Goal: Check status: Check status

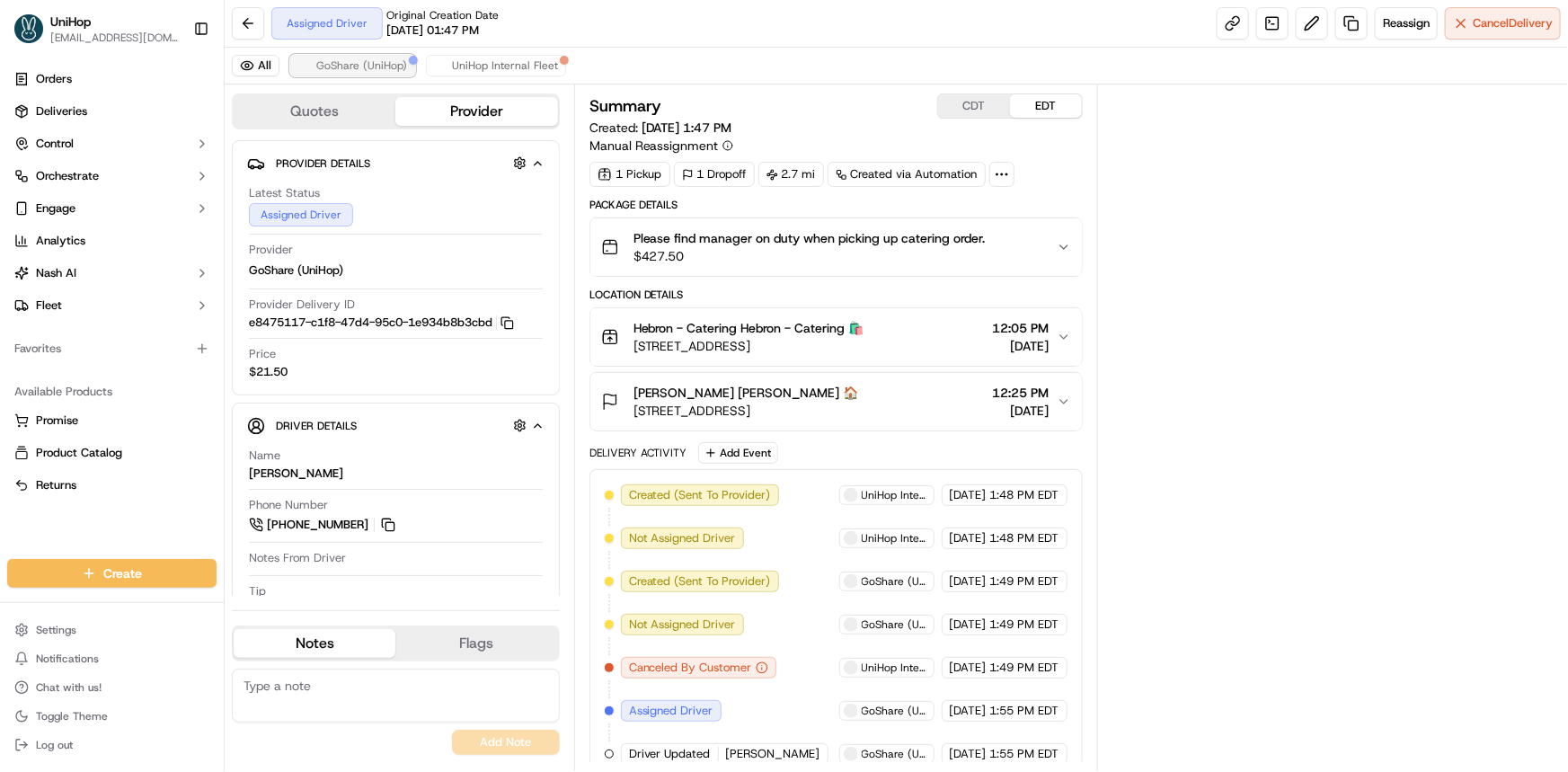
click at [346, 74] on button "GoShare (UniHop)" at bounding box center [352, 65] width 124 height 21
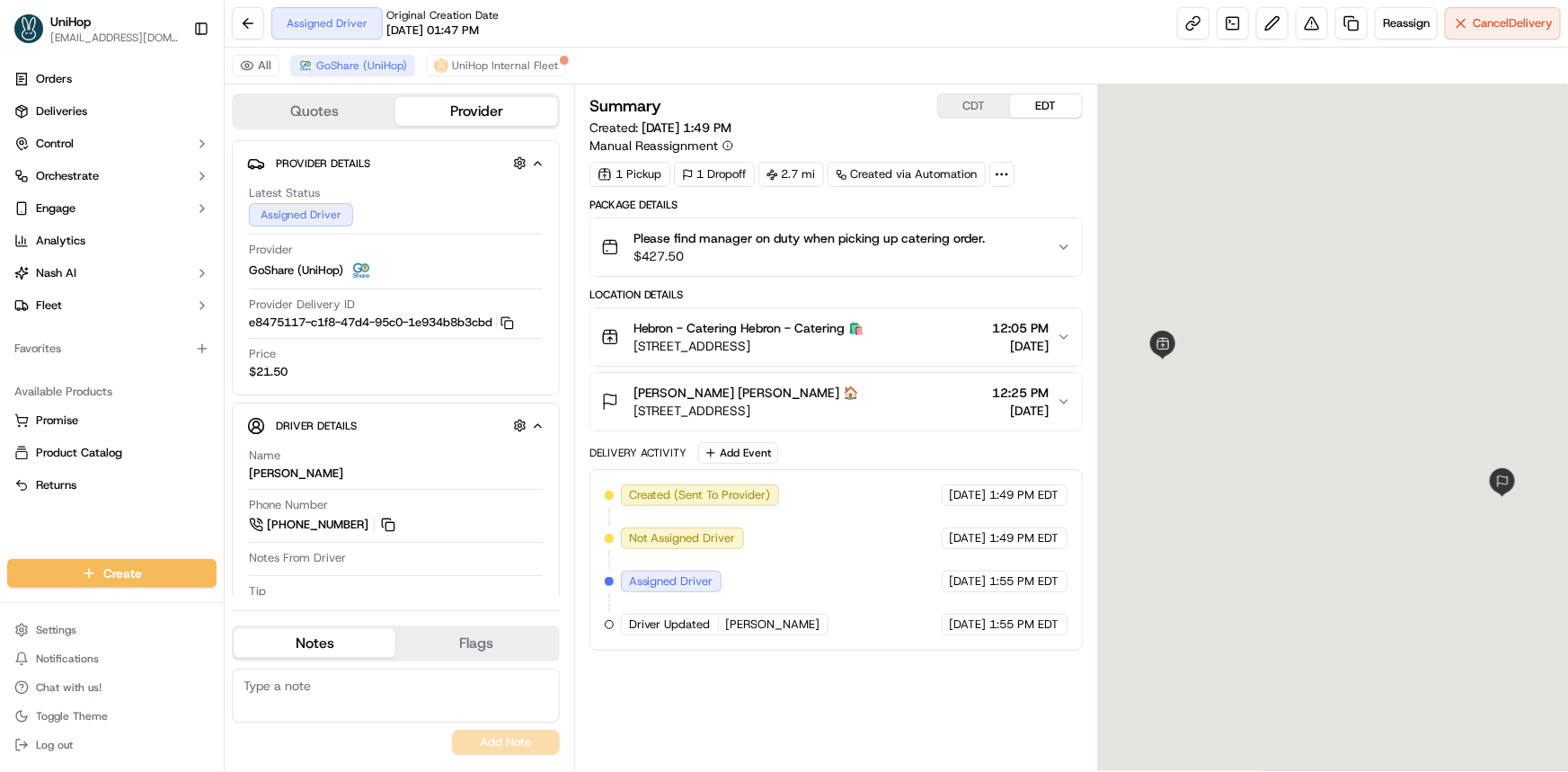
click at [624, 414] on div "Doug Schaumburg Doug Schaumburg 🏠 5300 W Plano Pkwy, Plano, TX 75093, USA" at bounding box center [730, 401] width 258 height 36
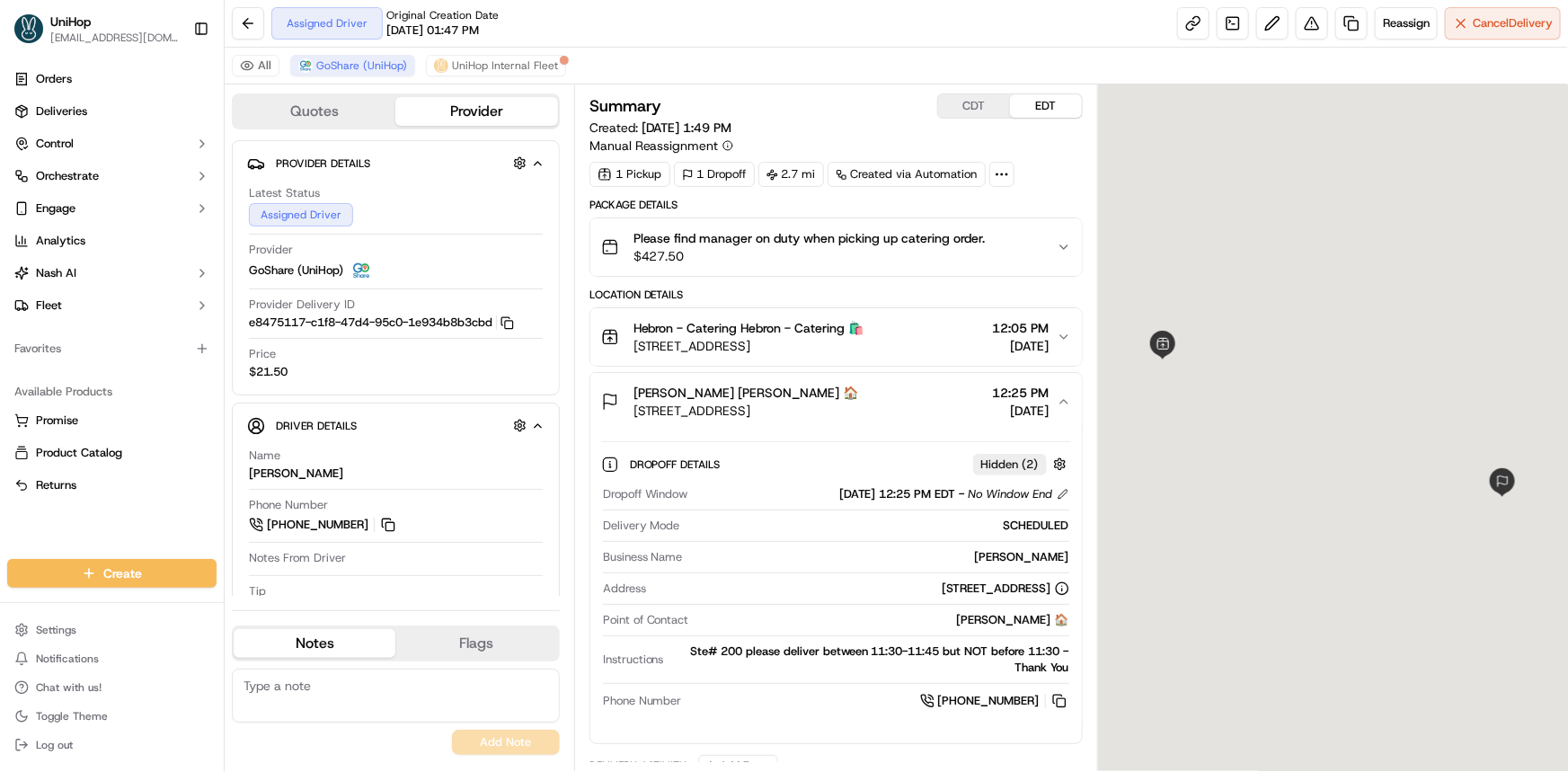
drag, startPoint x: 938, startPoint y: 413, endPoint x: 750, endPoint y: 377, distance: 191.4
click at [939, 413] on div "Doug Schaumburg Doug Schaumburg 🏠 5300 W Plano Pkwy, Plano, TX 75093, USA 12:25…" at bounding box center [829, 401] width 455 height 36
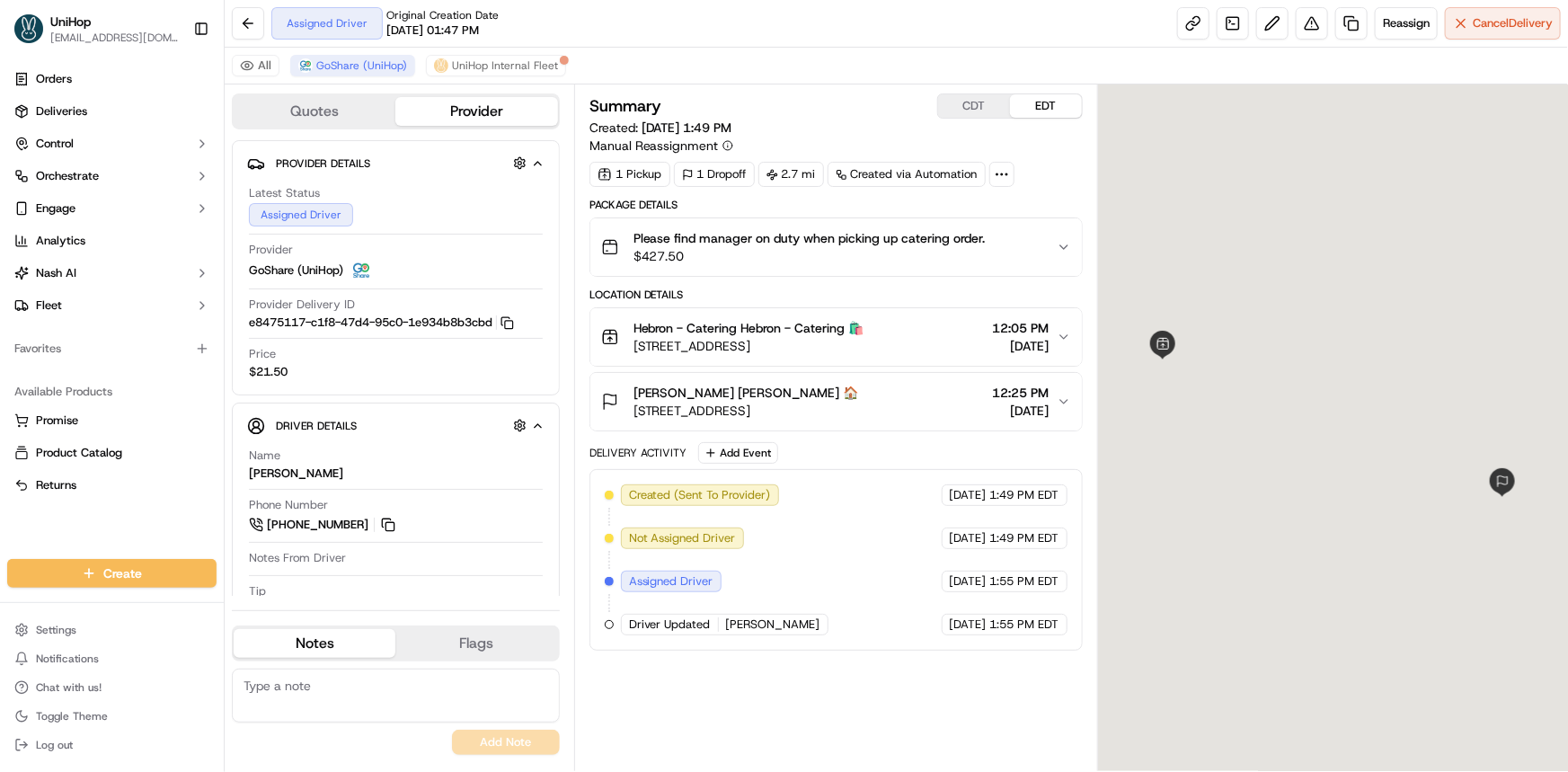
drag, startPoint x: 649, startPoint y: 347, endPoint x: 932, endPoint y: 349, distance: 283.0
click at [864, 349] on span "3450 E Hebron Pkwy, Carrollton, TX, 75010, United States" at bounding box center [749, 346] width 231 height 18
copy span "3450 E Hebron Pkwy, Carrollton, TX, 75010, United"
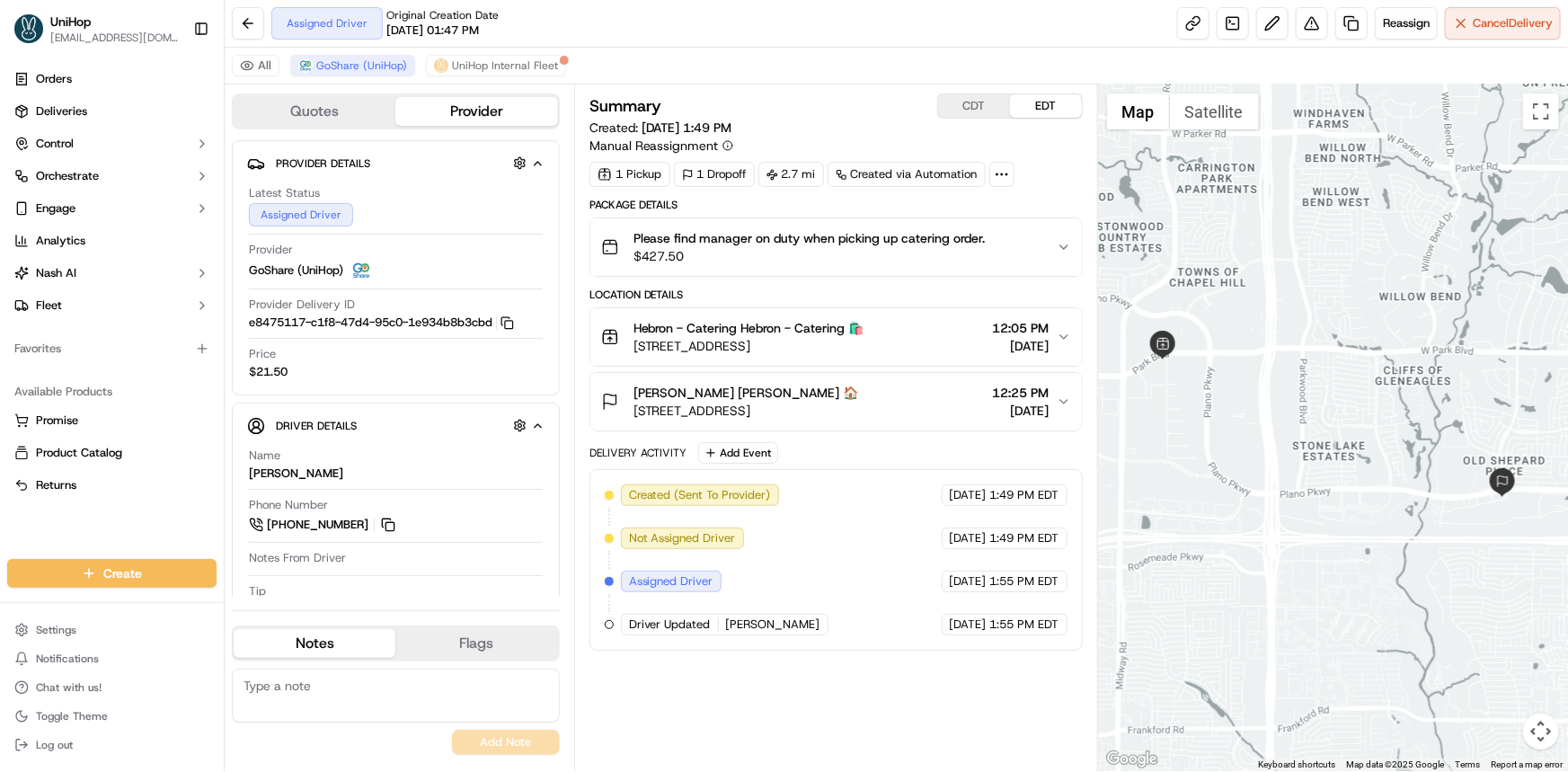
click at [983, 110] on button "CDT" at bounding box center [973, 106] width 72 height 23
click at [1045, 102] on button "EDT" at bounding box center [1045, 106] width 72 height 23
click at [1022, 52] on div "All GoShare (UniHop) UniHop Internal Fleet" at bounding box center [896, 66] width 1343 height 37
drag, startPoint x: 1306, startPoint y: 395, endPoint x: 1296, endPoint y: 419, distance: 26.0
click at [1296, 409] on div at bounding box center [1333, 427] width 470 height 687
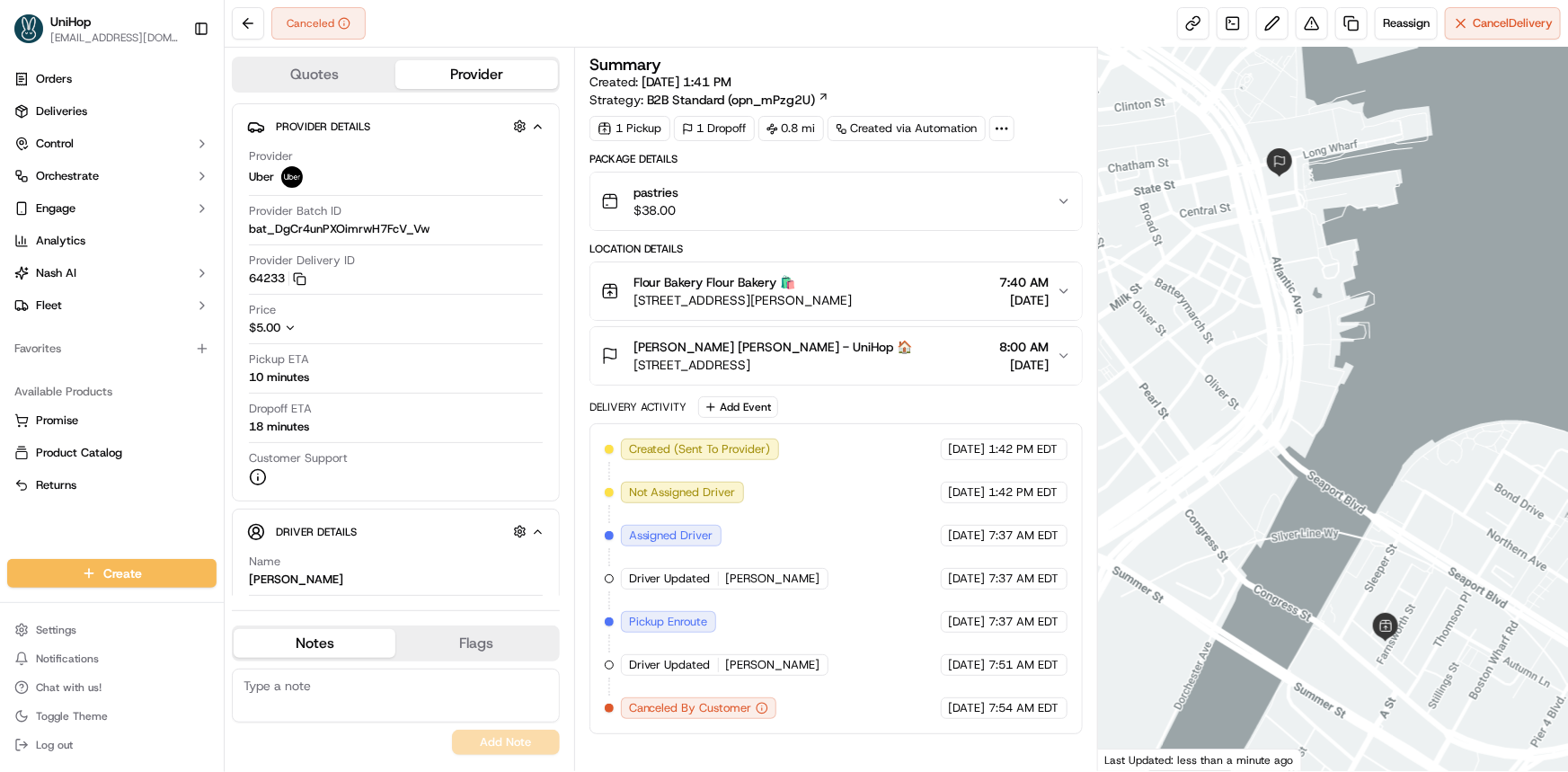
drag, startPoint x: 18, startPoint y: 515, endPoint x: 878, endPoint y: 340, distance: 877.6
click at [18, 515] on div "Orders Deliveries Control Orchestrate Engage Analytics [PERSON_NAME] Fleet Favo…" at bounding box center [111, 301] width 224 height 487
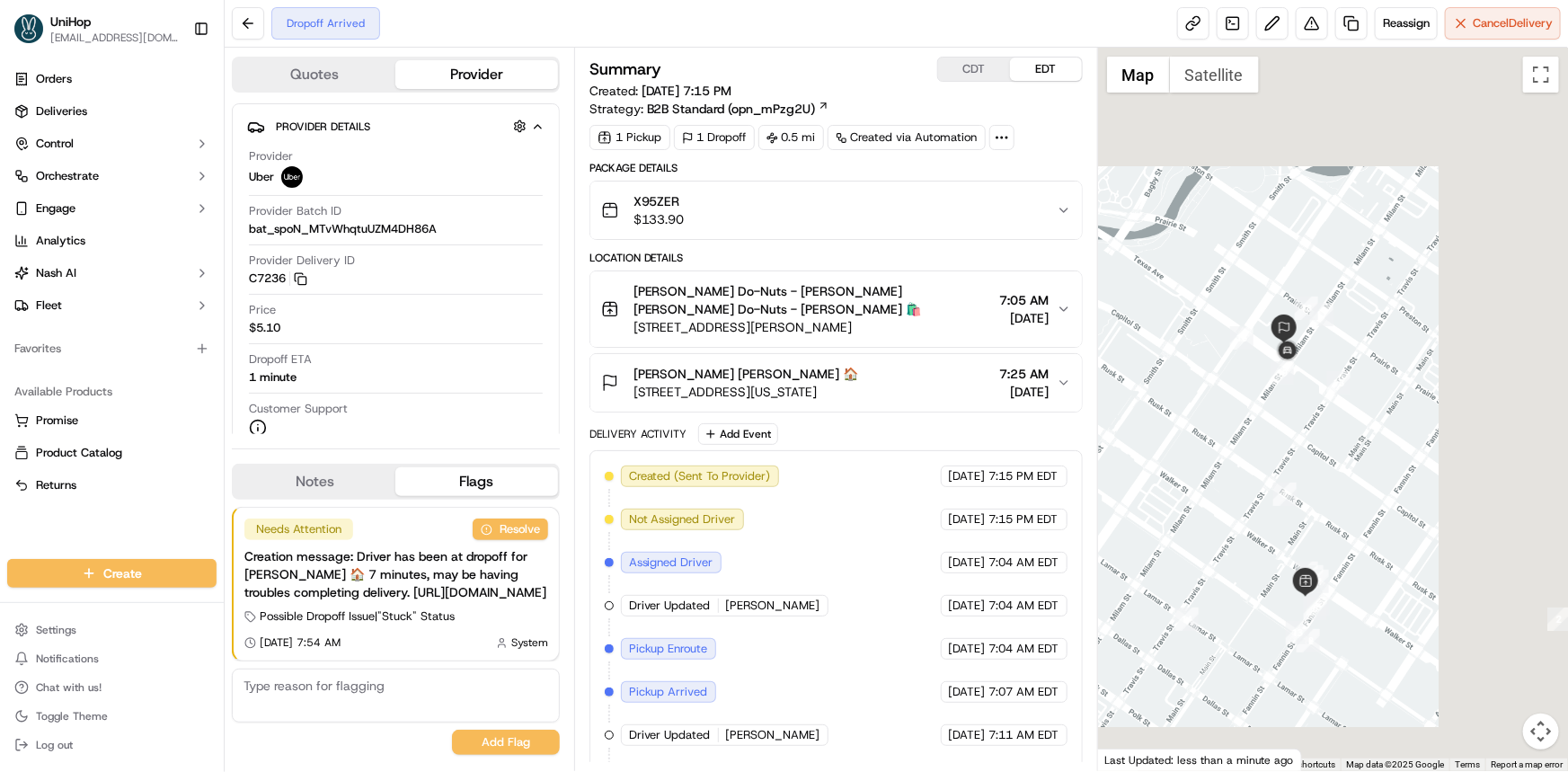
drag, startPoint x: 1232, startPoint y: 477, endPoint x: 1231, endPoint y: 487, distance: 10.0
click at [1230, 477] on div at bounding box center [1333, 409] width 470 height 723
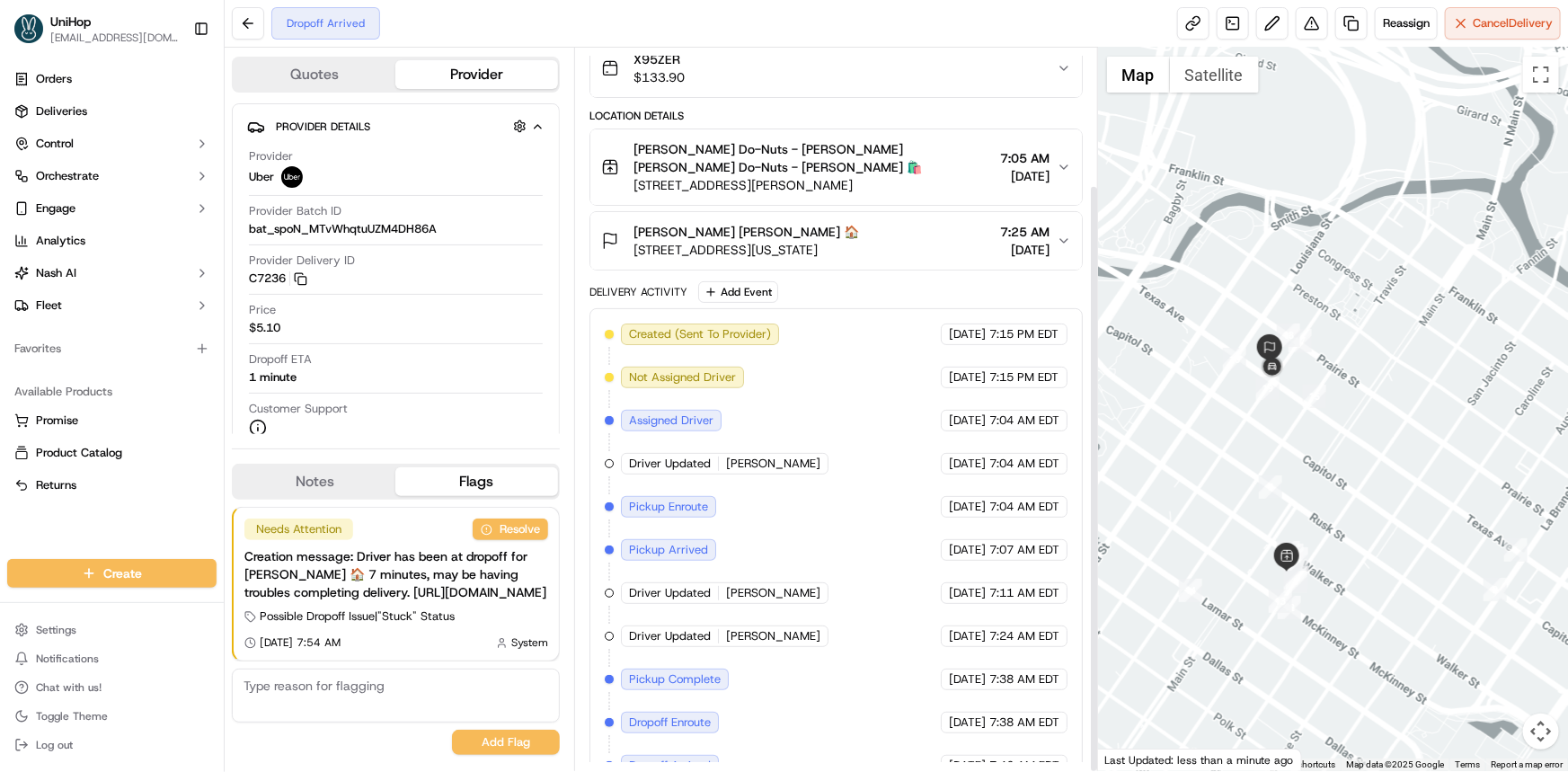
scroll to position [168, 0]
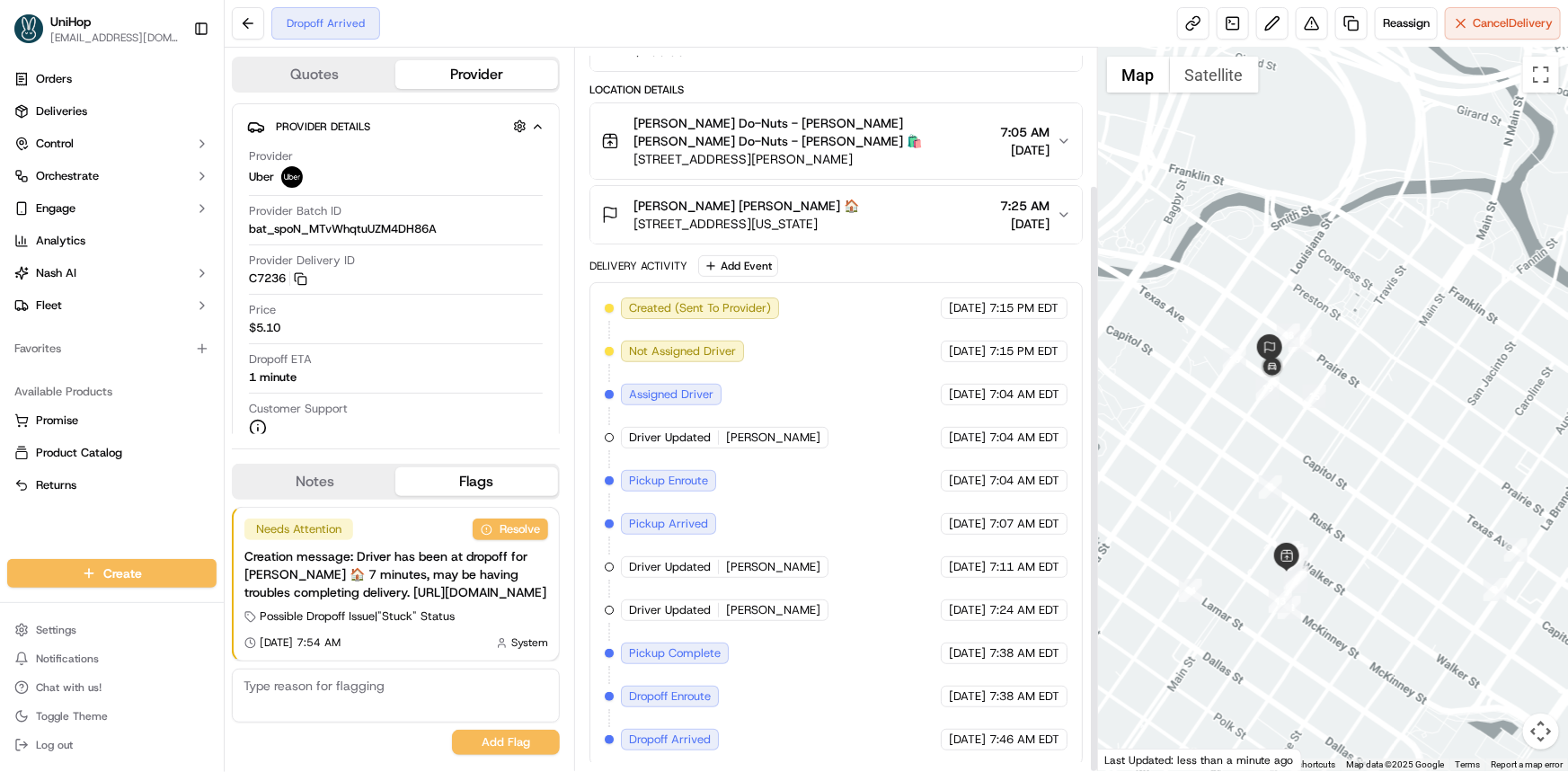
drag, startPoint x: 1219, startPoint y: 498, endPoint x: 1204, endPoint y: 506, distance: 17.0
click at [1204, 506] on div at bounding box center [1333, 409] width 470 height 723
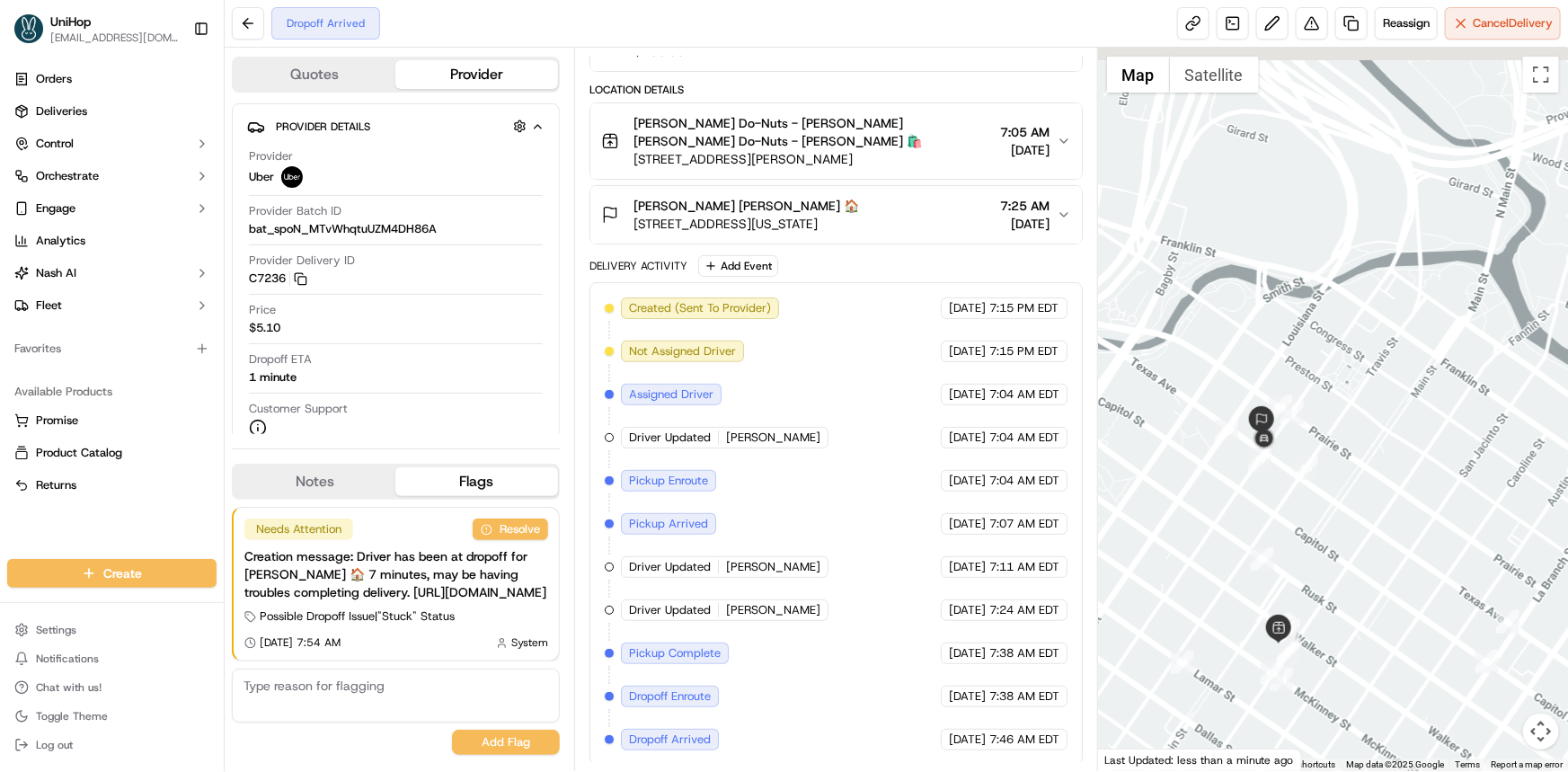
drag, startPoint x: 1273, startPoint y: 513, endPoint x: 1283, endPoint y: 512, distance: 10.0
click at [1279, 521] on div at bounding box center [1333, 409] width 470 height 723
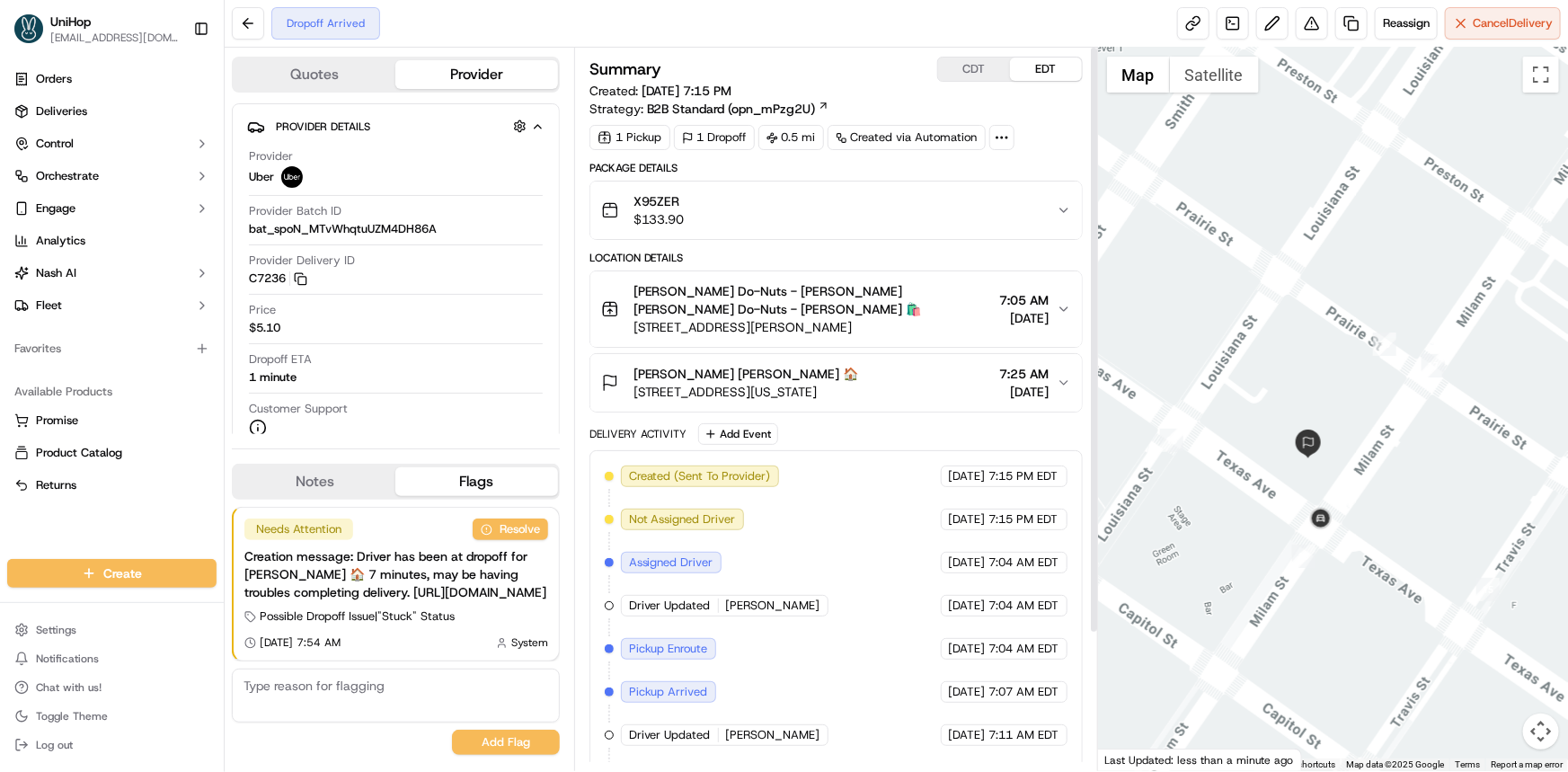
scroll to position [0, 0]
click at [955, 392] on div "Sharon McCullough Sharon McCullough 🏠 717 Texas St, Houston, TX 77002, USA 7:25…" at bounding box center [829, 383] width 455 height 36
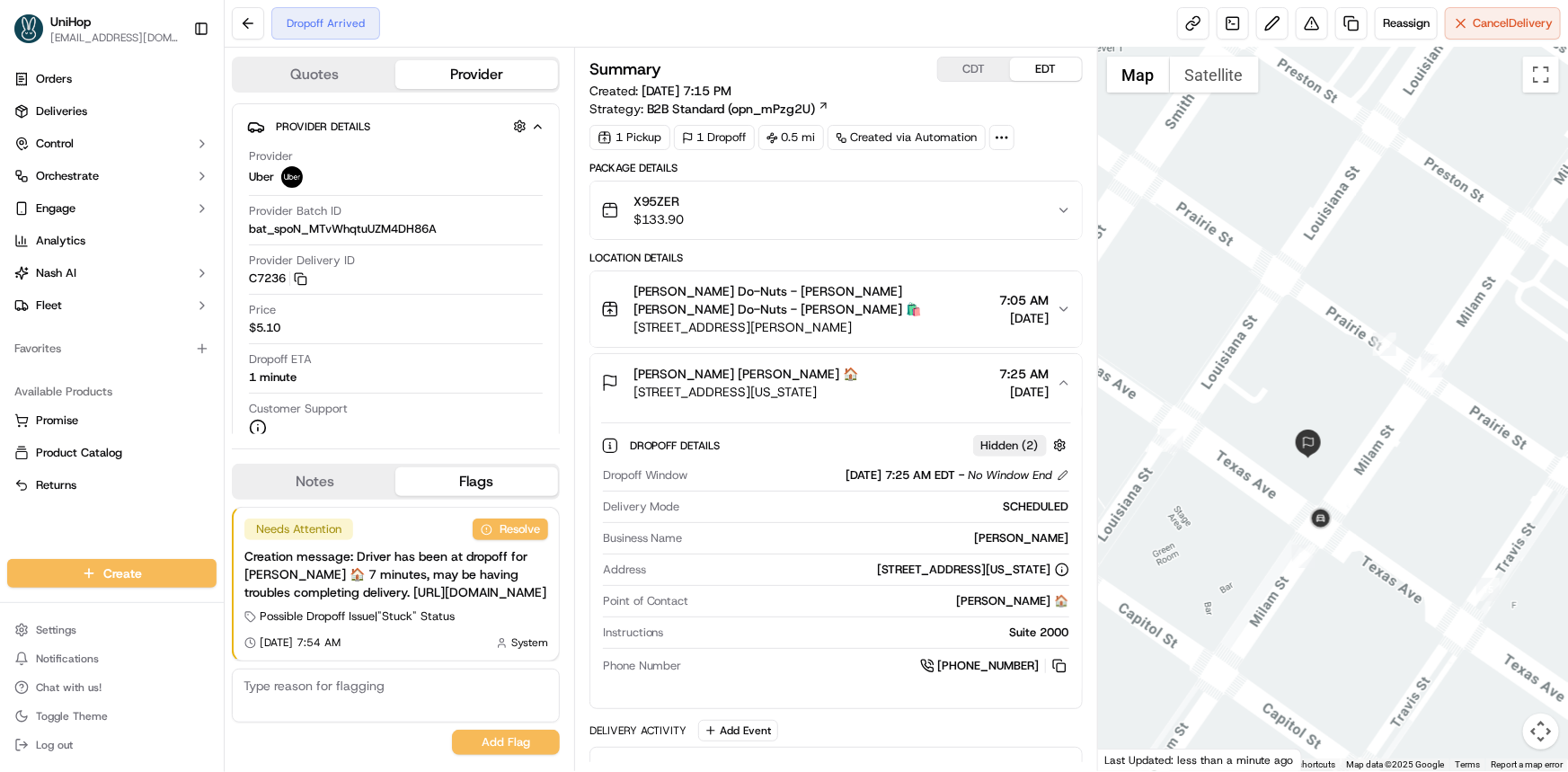
click at [938, 382] on div "Sharon McCullough Sharon McCullough 🏠 717 Texas St, Houston, TX 77002, USA 7:25…" at bounding box center [829, 383] width 455 height 36
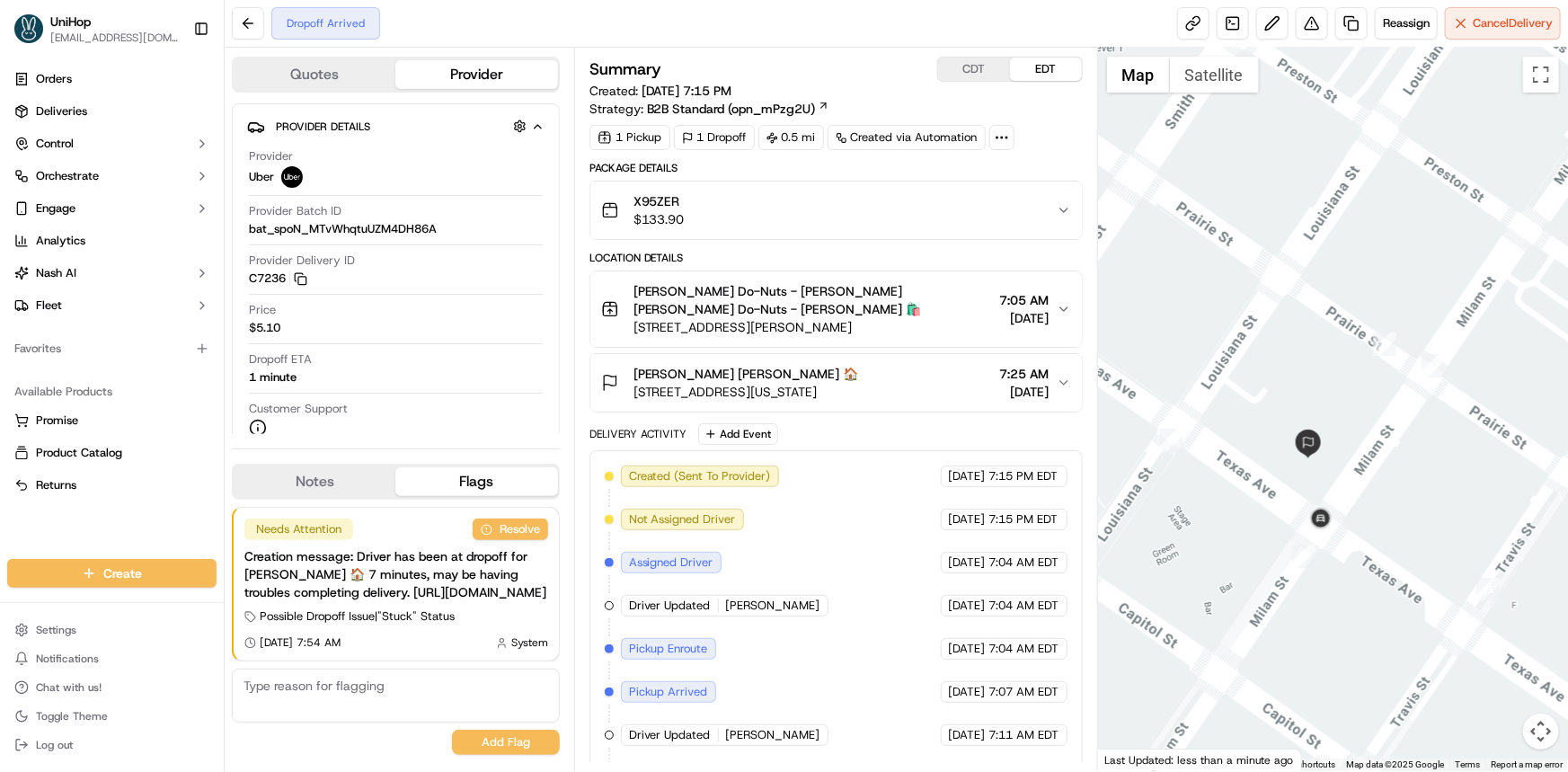
click at [82, 526] on div "Orders Deliveries Control Orchestrate Engage Analytics Nash AI Fleet Favorites …" at bounding box center [111, 301] width 224 height 487
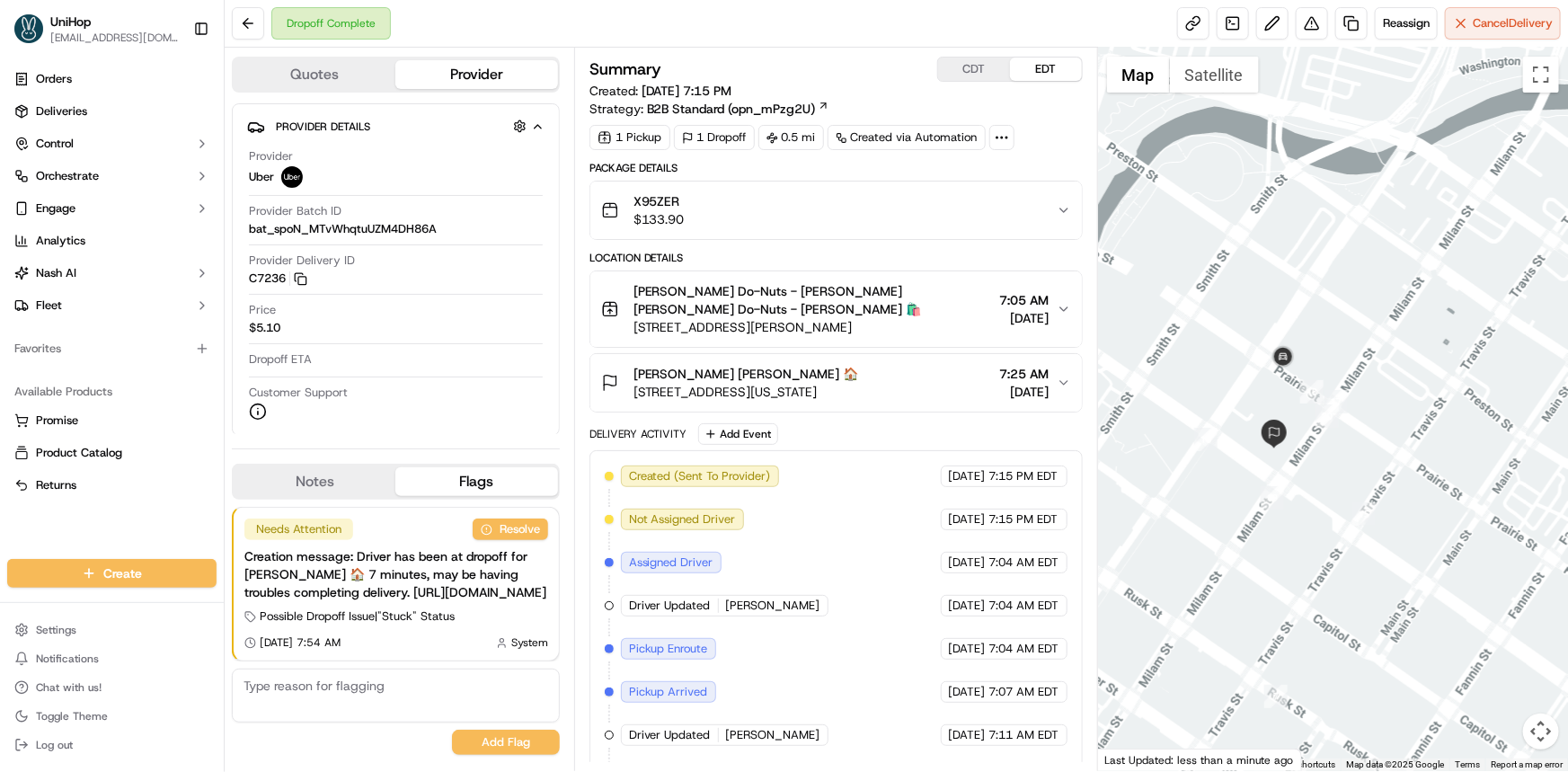
drag, startPoint x: 1348, startPoint y: 521, endPoint x: 1307, endPoint y: 521, distance: 41.0
click at [1307, 519] on div at bounding box center [1333, 409] width 470 height 723
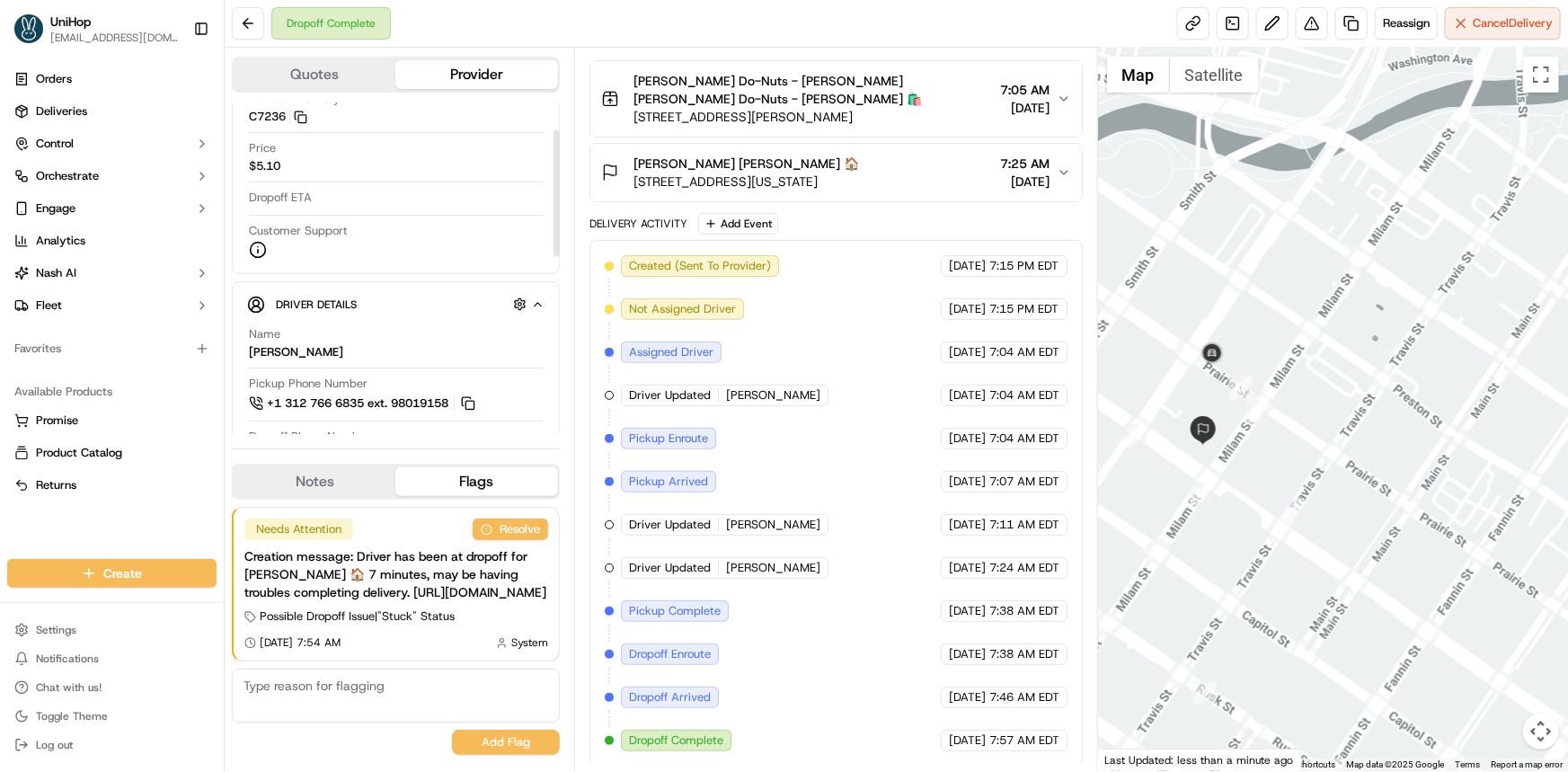
scroll to position [51, 0]
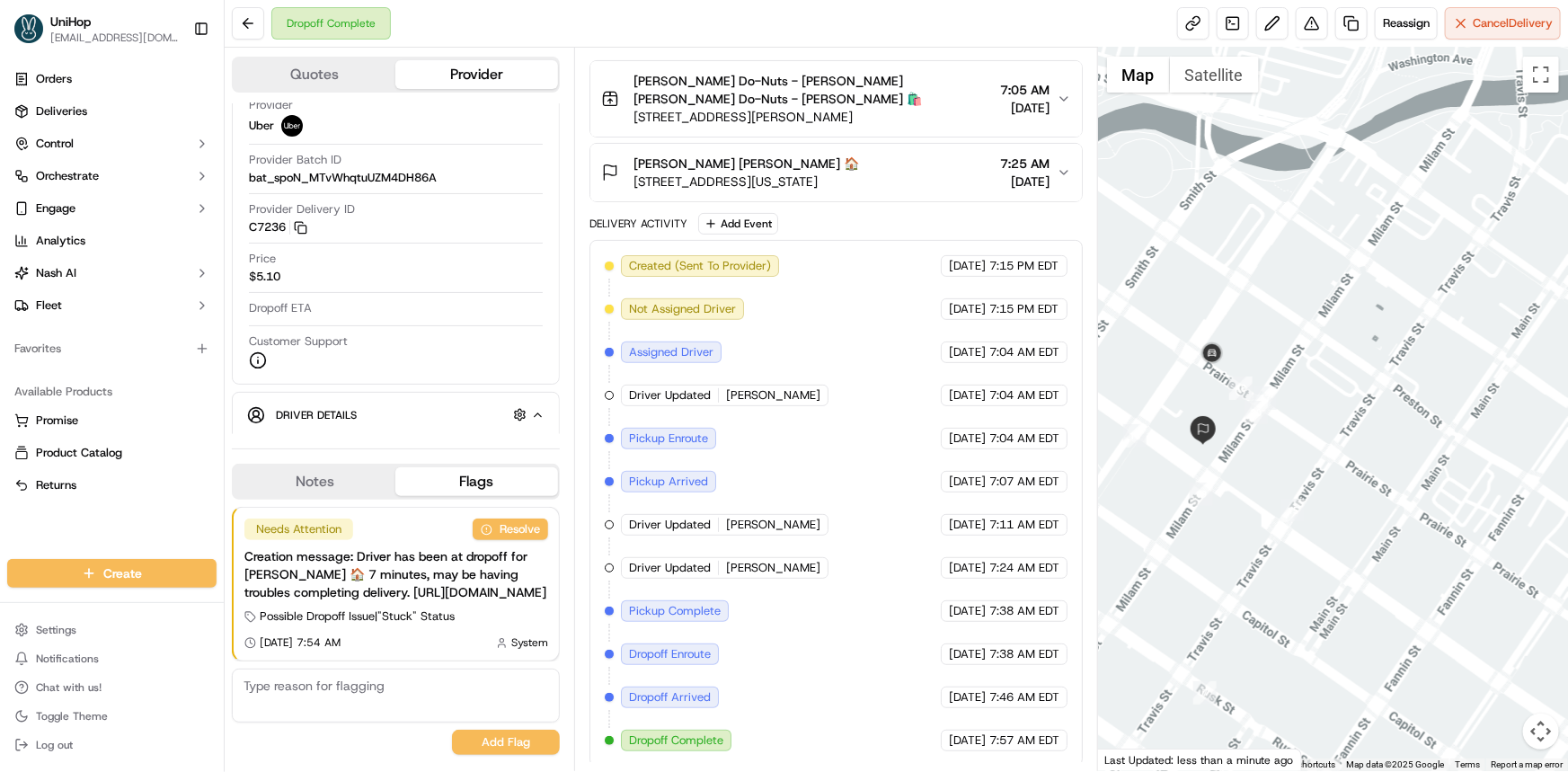
click at [29, 513] on div "Orders Deliveries Control Orchestrate Engage Analytics Nash AI Fleet Favorites …" at bounding box center [111, 301] width 224 height 487
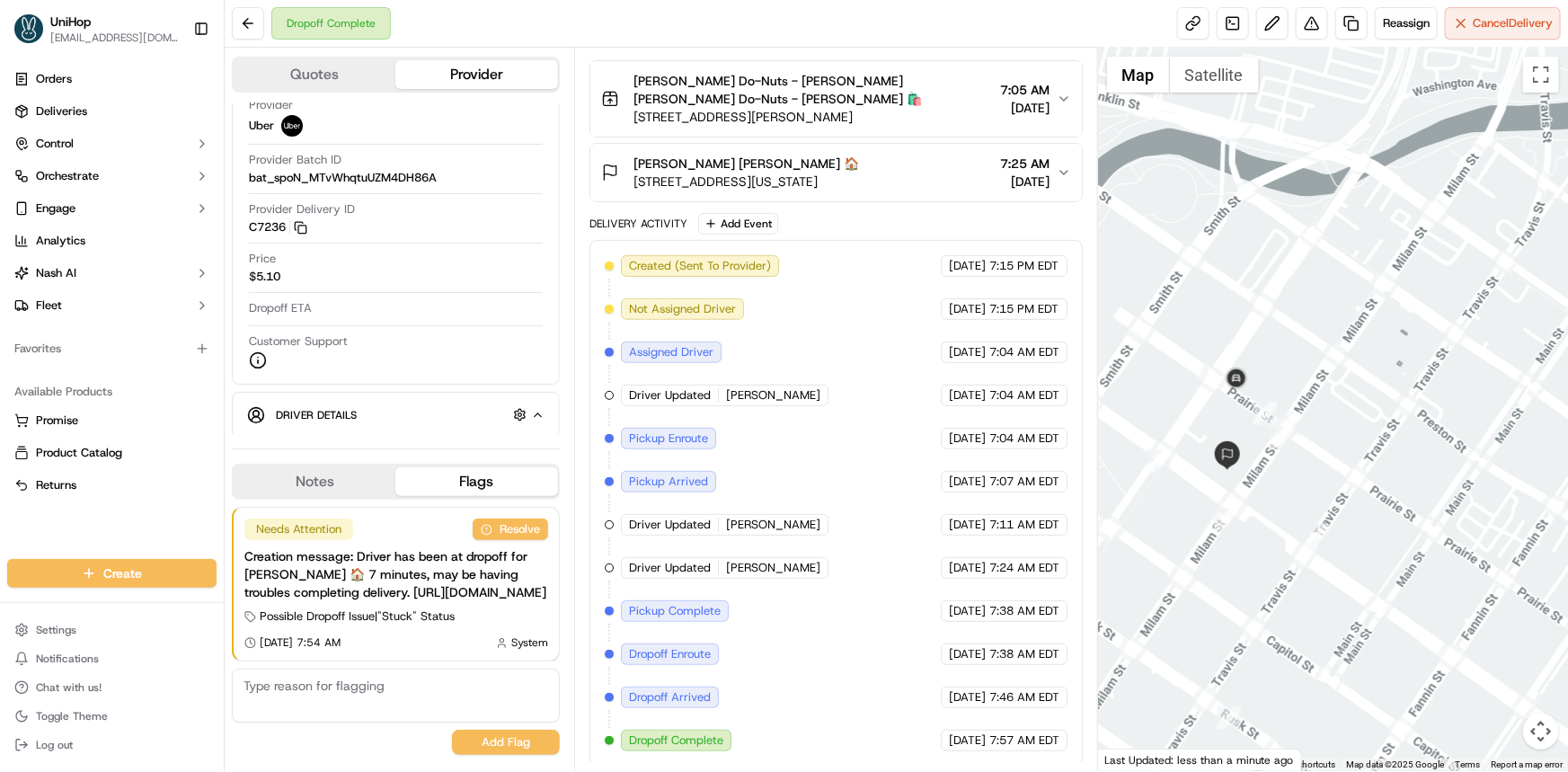
click at [1378, 479] on div at bounding box center [1333, 409] width 470 height 723
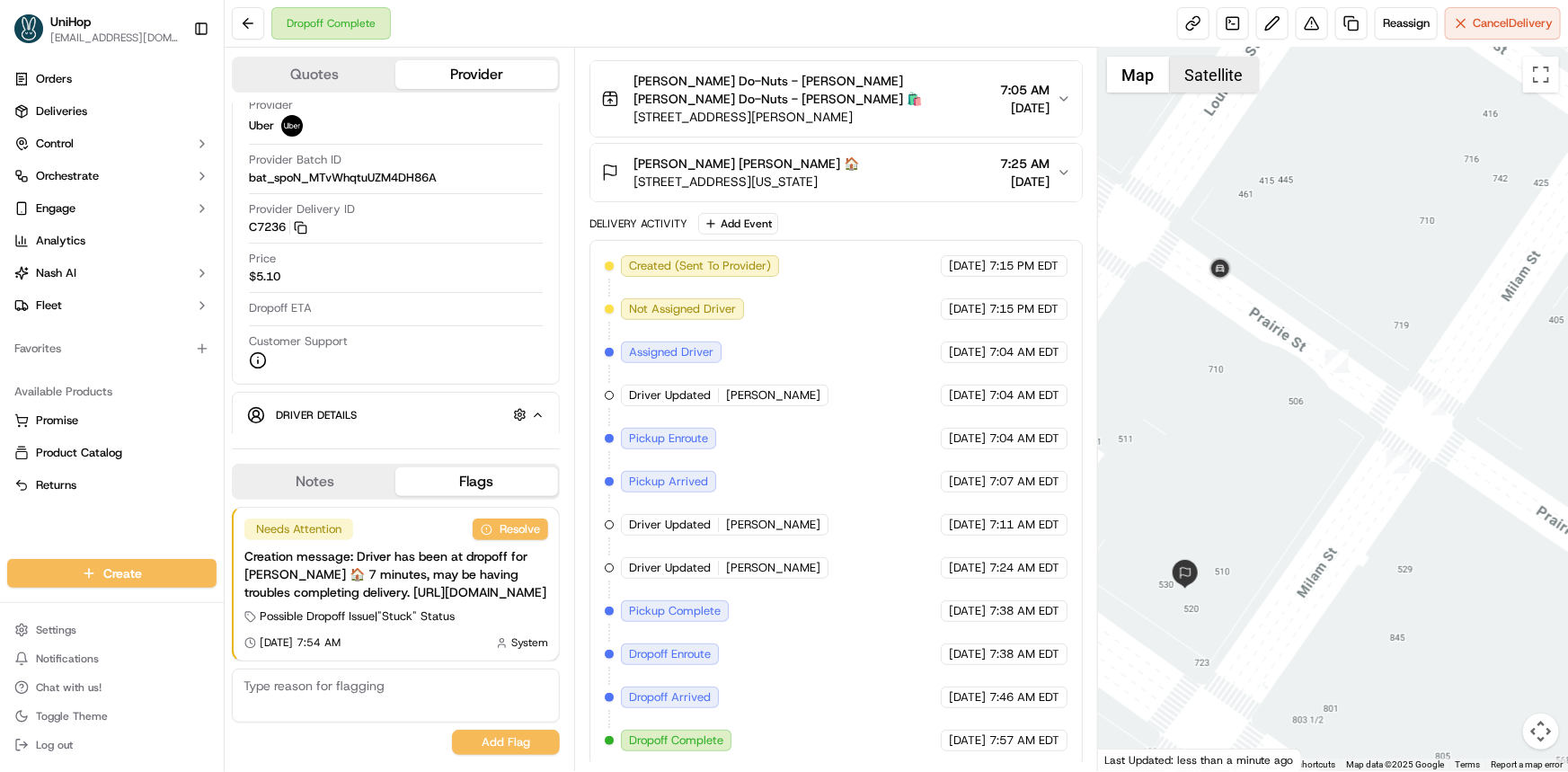
click at [1205, 85] on button "Satellite" at bounding box center [1214, 74] width 89 height 36
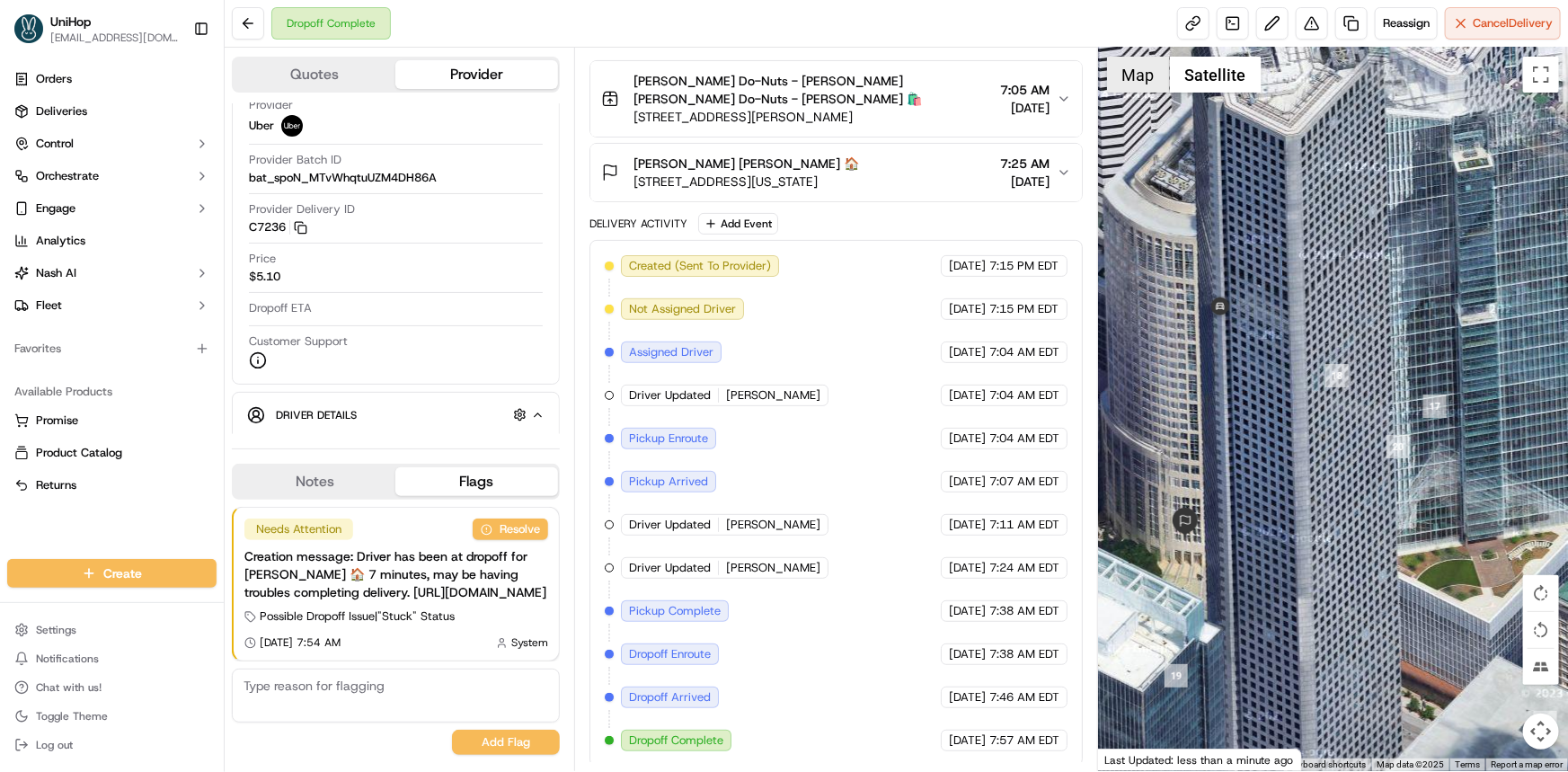
click at [1135, 80] on button "Map" at bounding box center [1138, 74] width 63 height 36
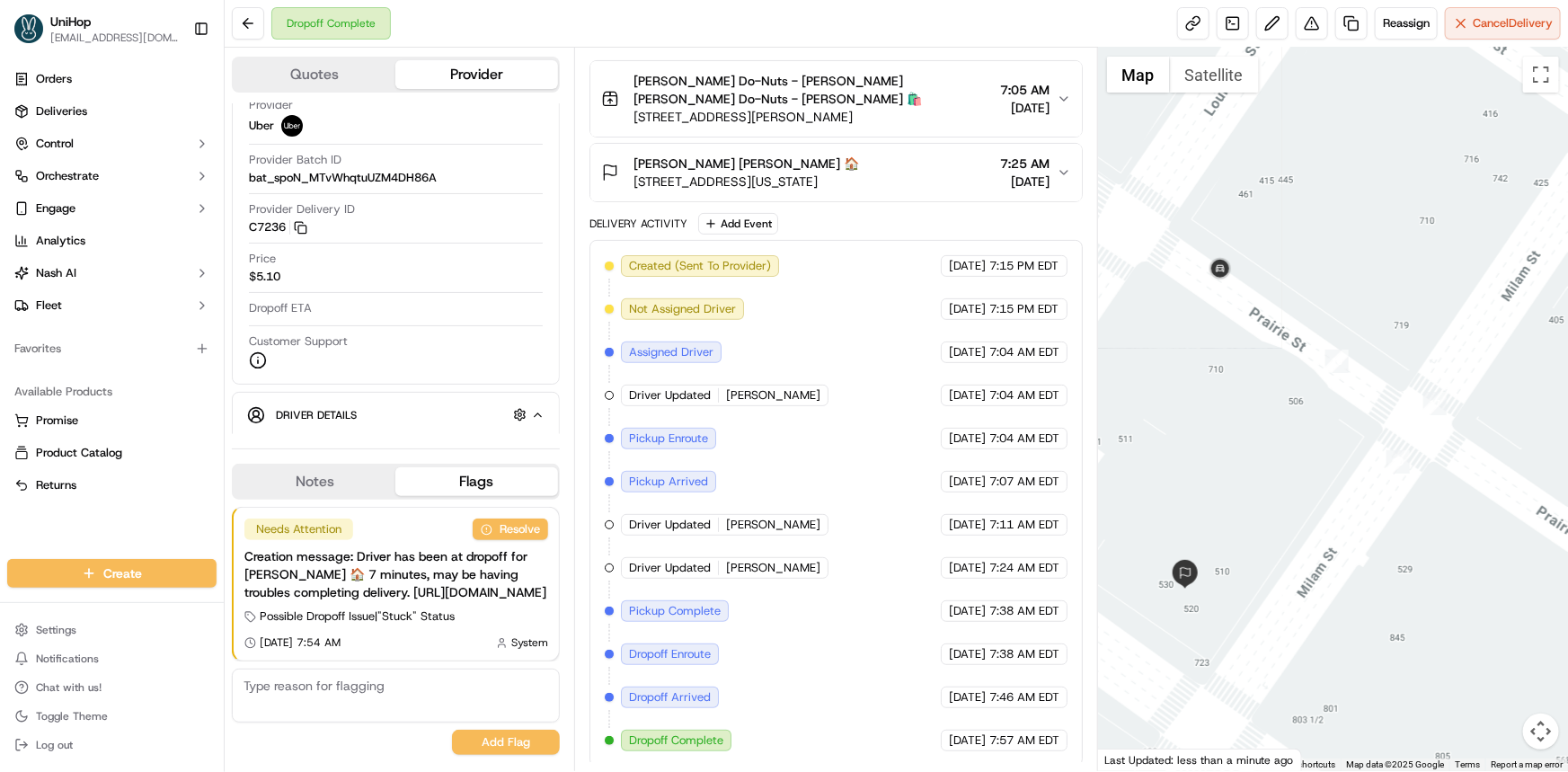
scroll to position [0, 0]
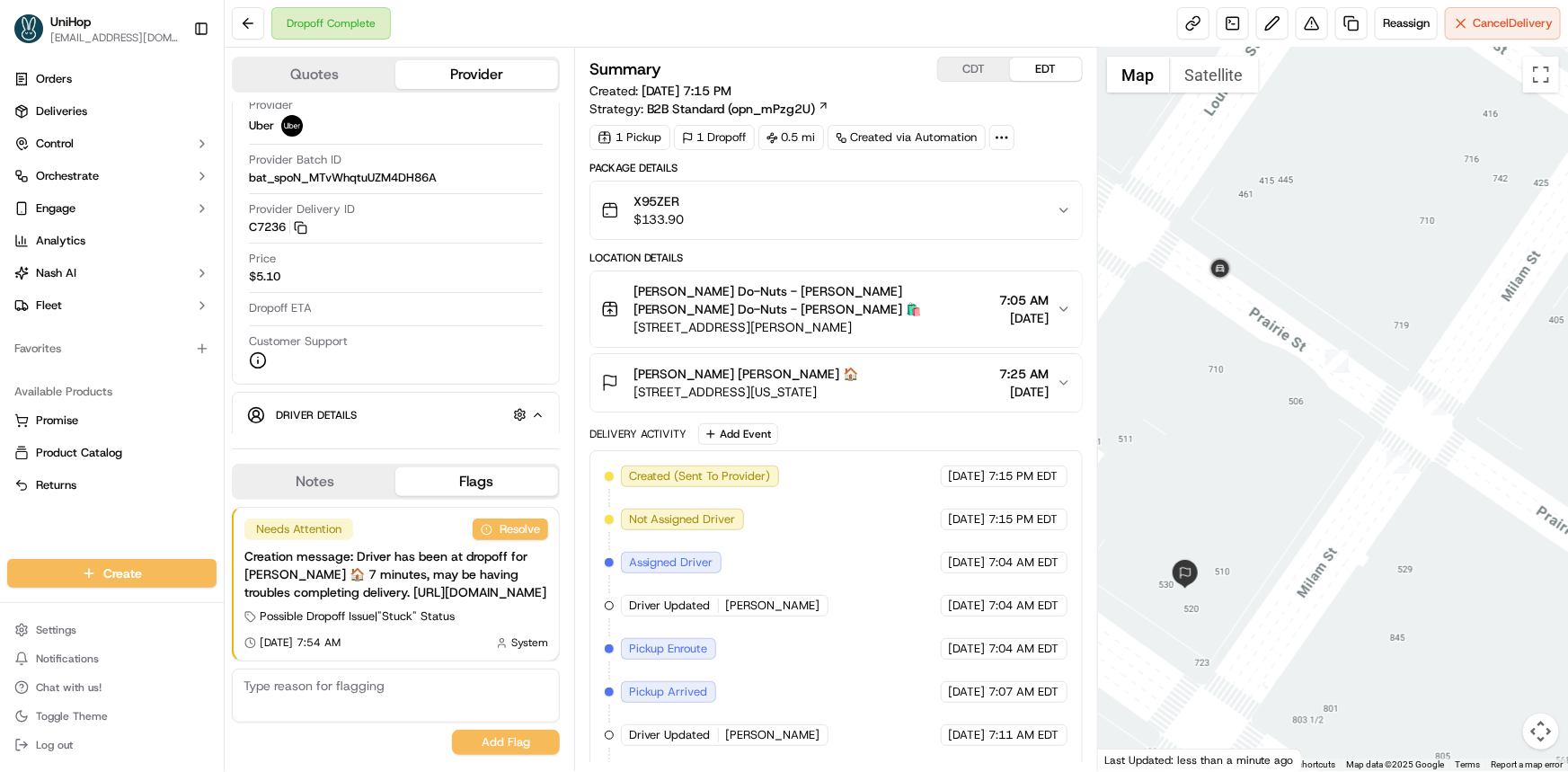
click at [1000, 377] on span "7:25 AM" at bounding box center [1024, 373] width 49 height 18
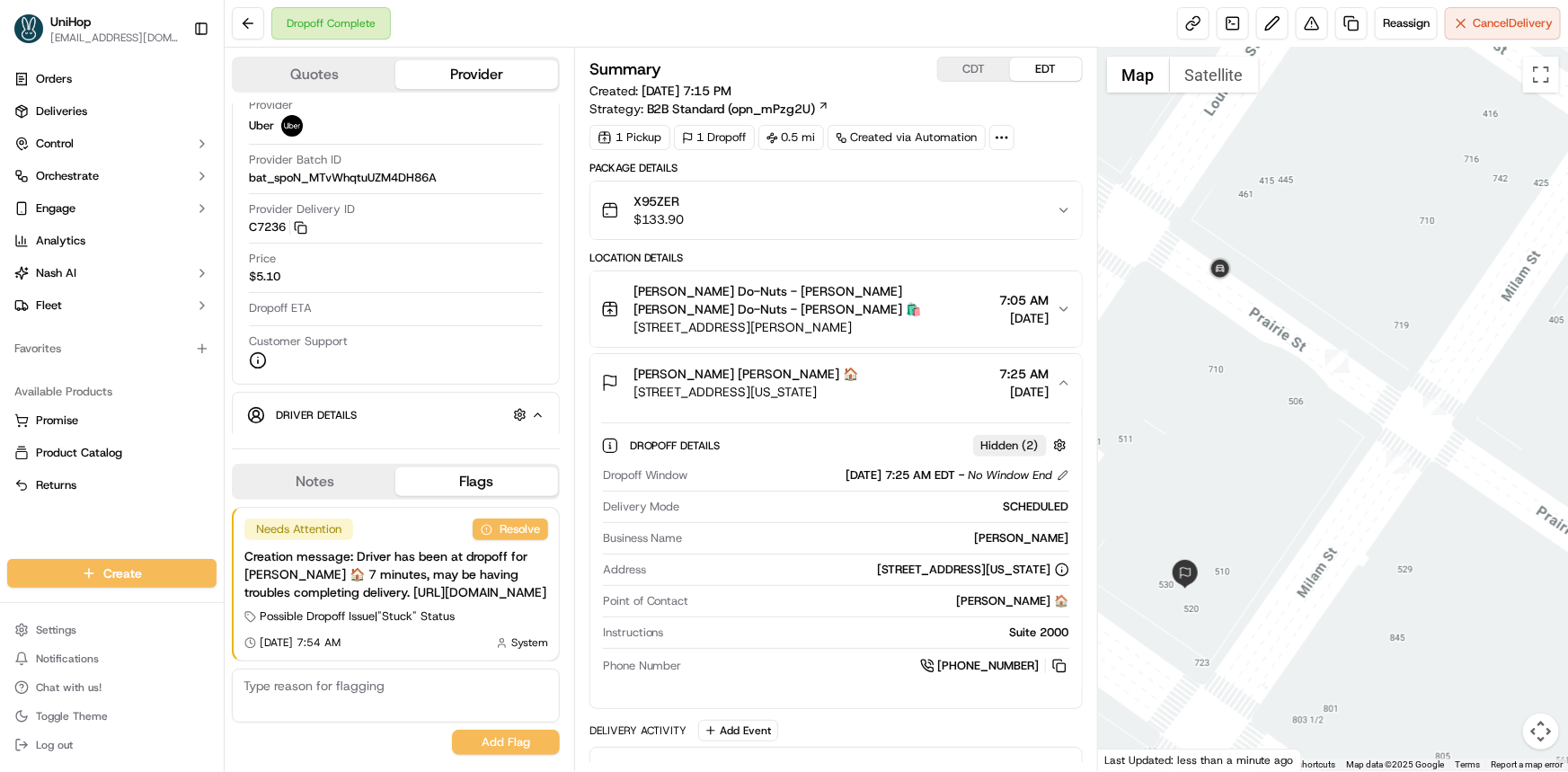
click at [1000, 375] on span "7:25 AM" at bounding box center [1024, 373] width 49 height 18
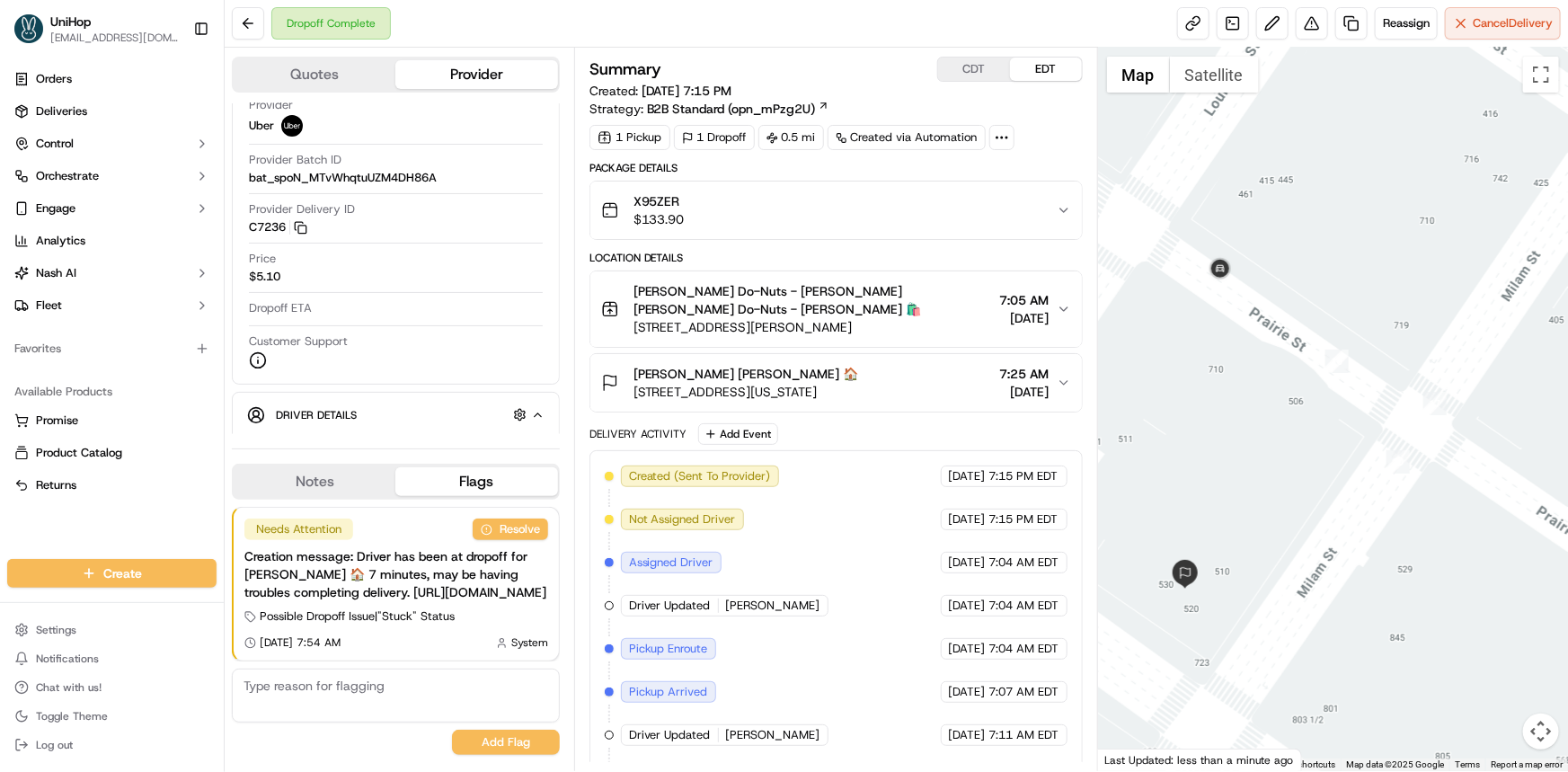
click at [1000, 369] on span "7:25 AM" at bounding box center [1024, 373] width 49 height 18
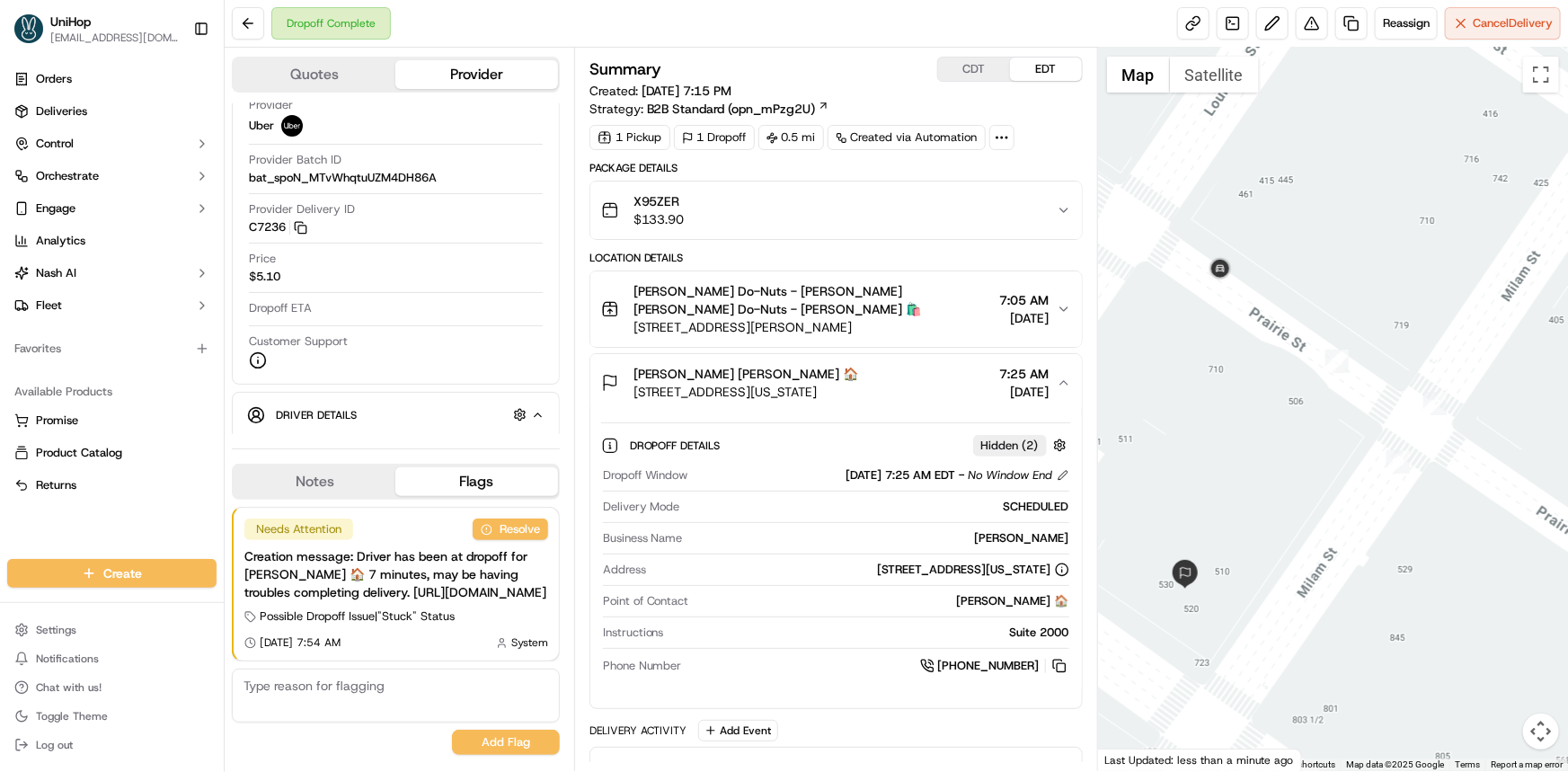
click at [1000, 371] on span "7:25 AM" at bounding box center [1024, 373] width 49 height 18
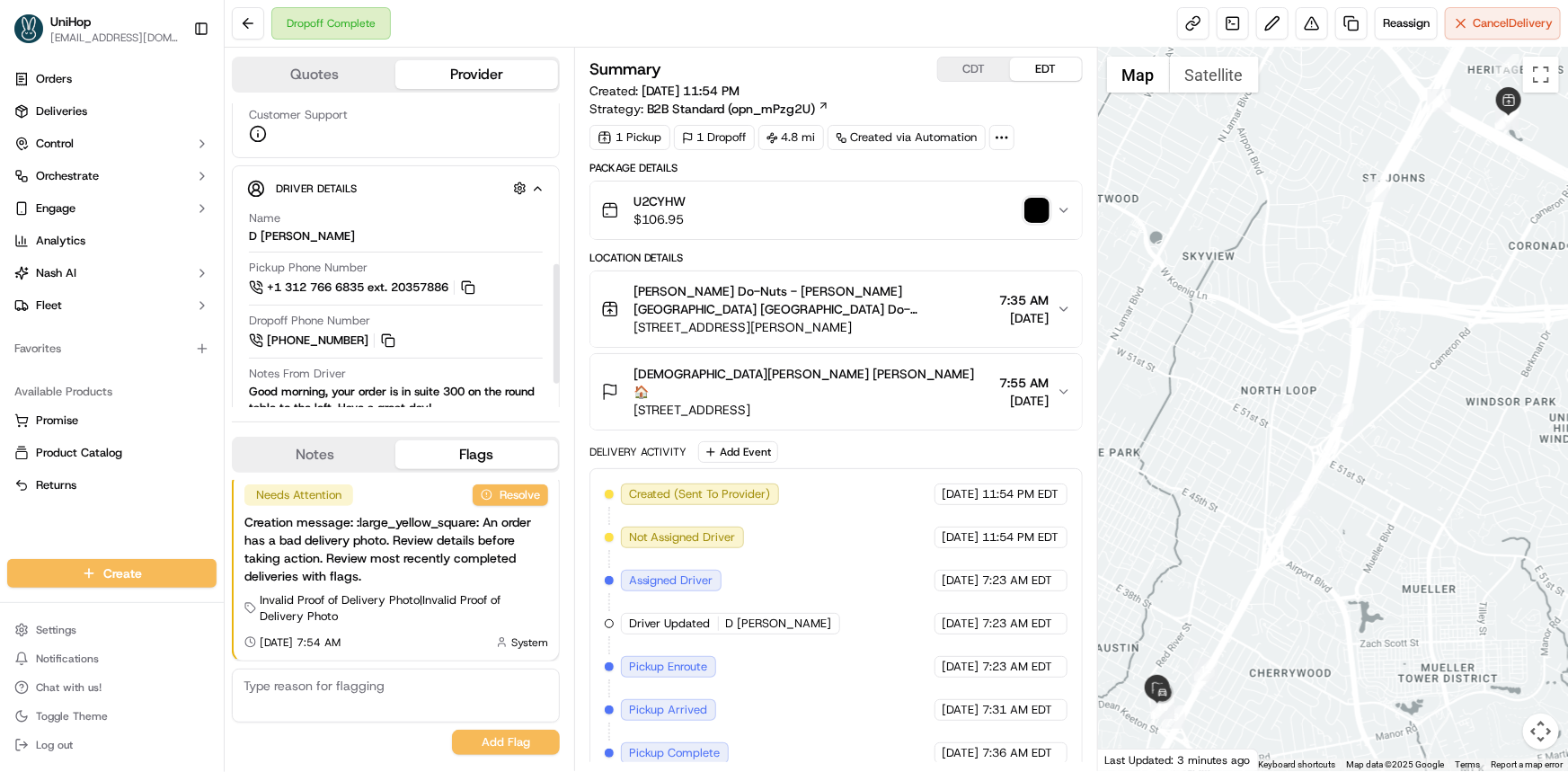
scroll to position [408, 0]
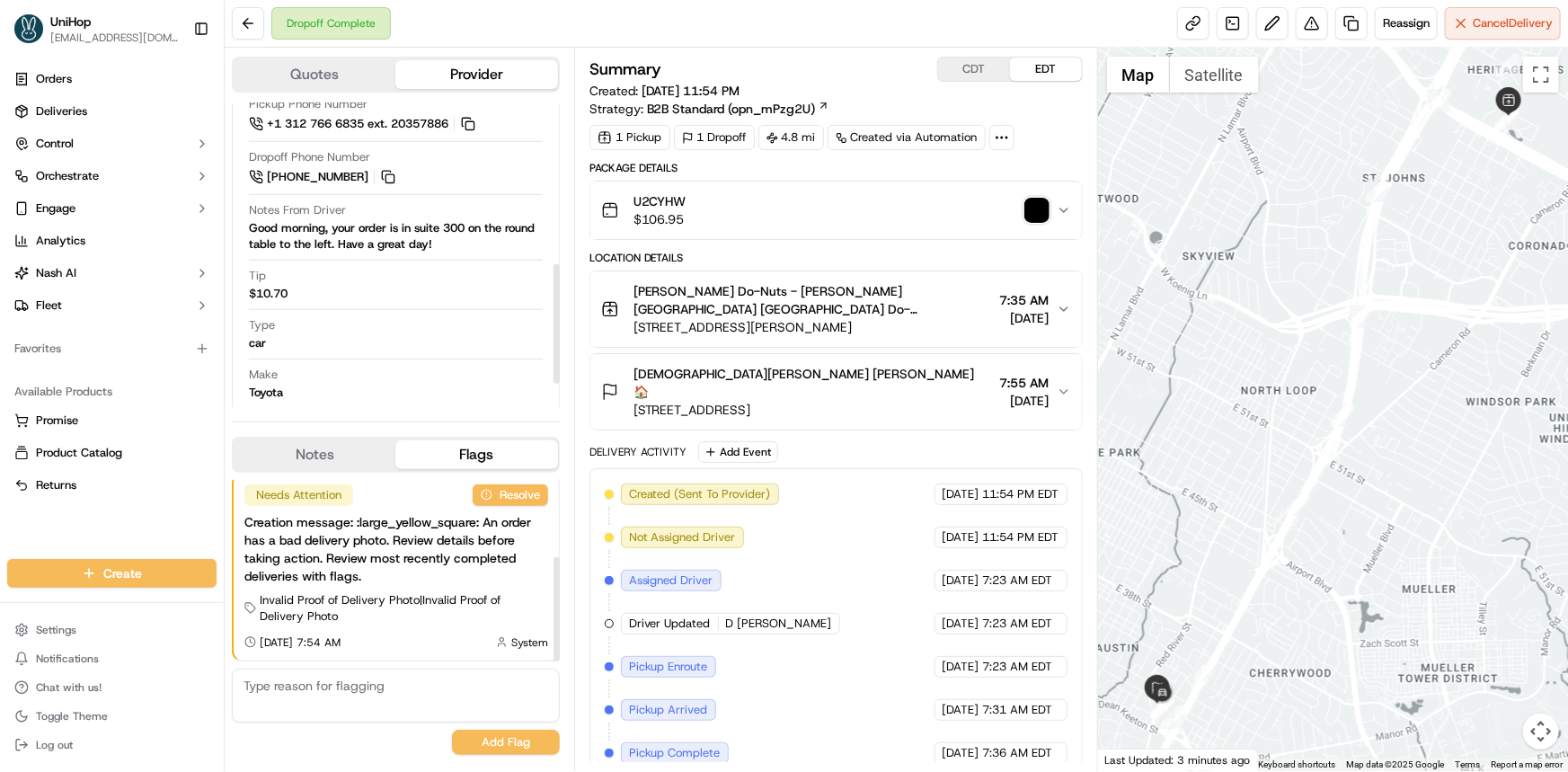
click at [337, 452] on button "Notes" at bounding box center [314, 454] width 162 height 29
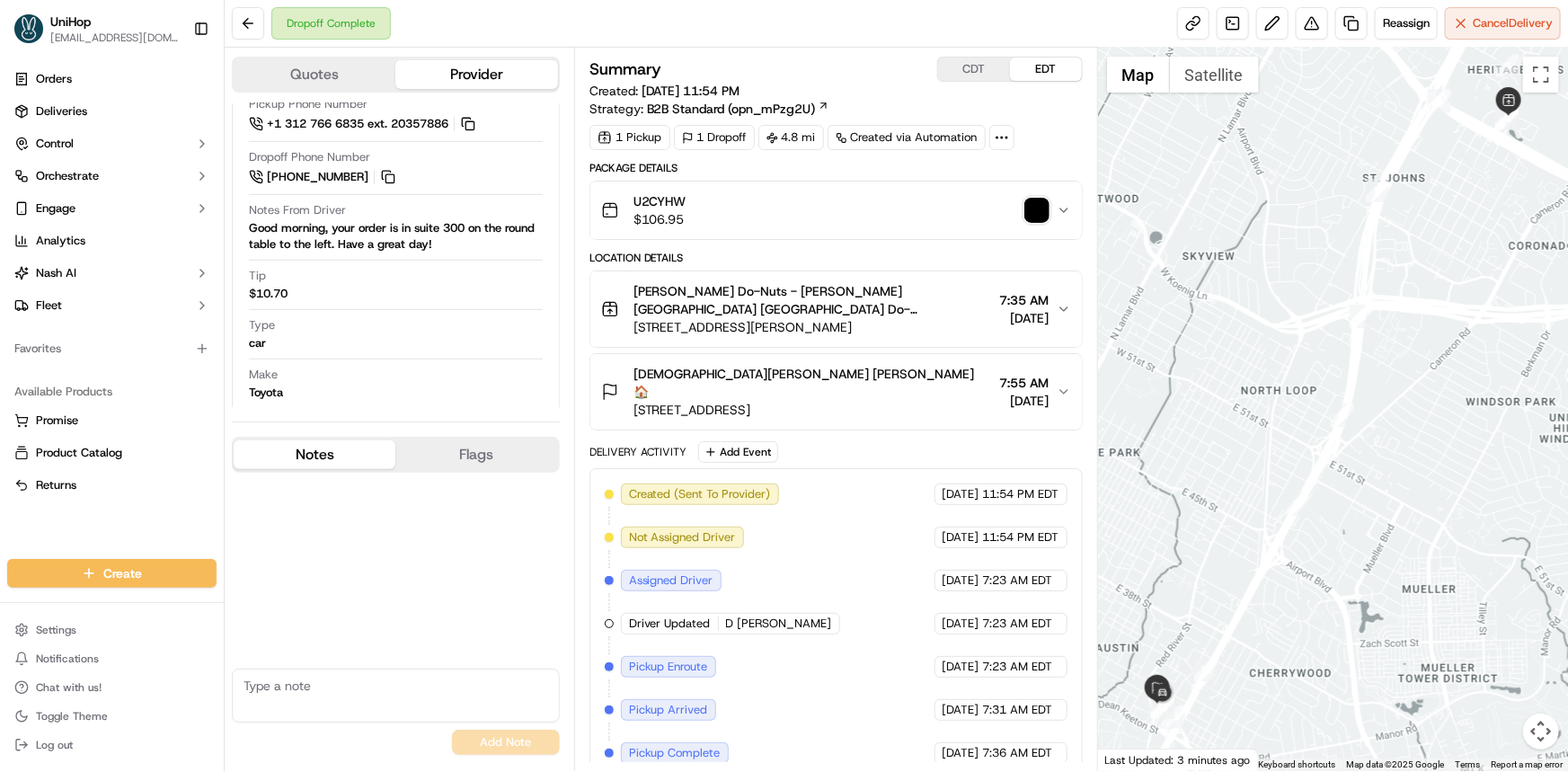
click at [923, 370] on div "Christian Orduna Christian Orduna 🏠 900 E 30th St, Austin, TX 78705, USA 7:55 A…" at bounding box center [829, 392] width 455 height 54
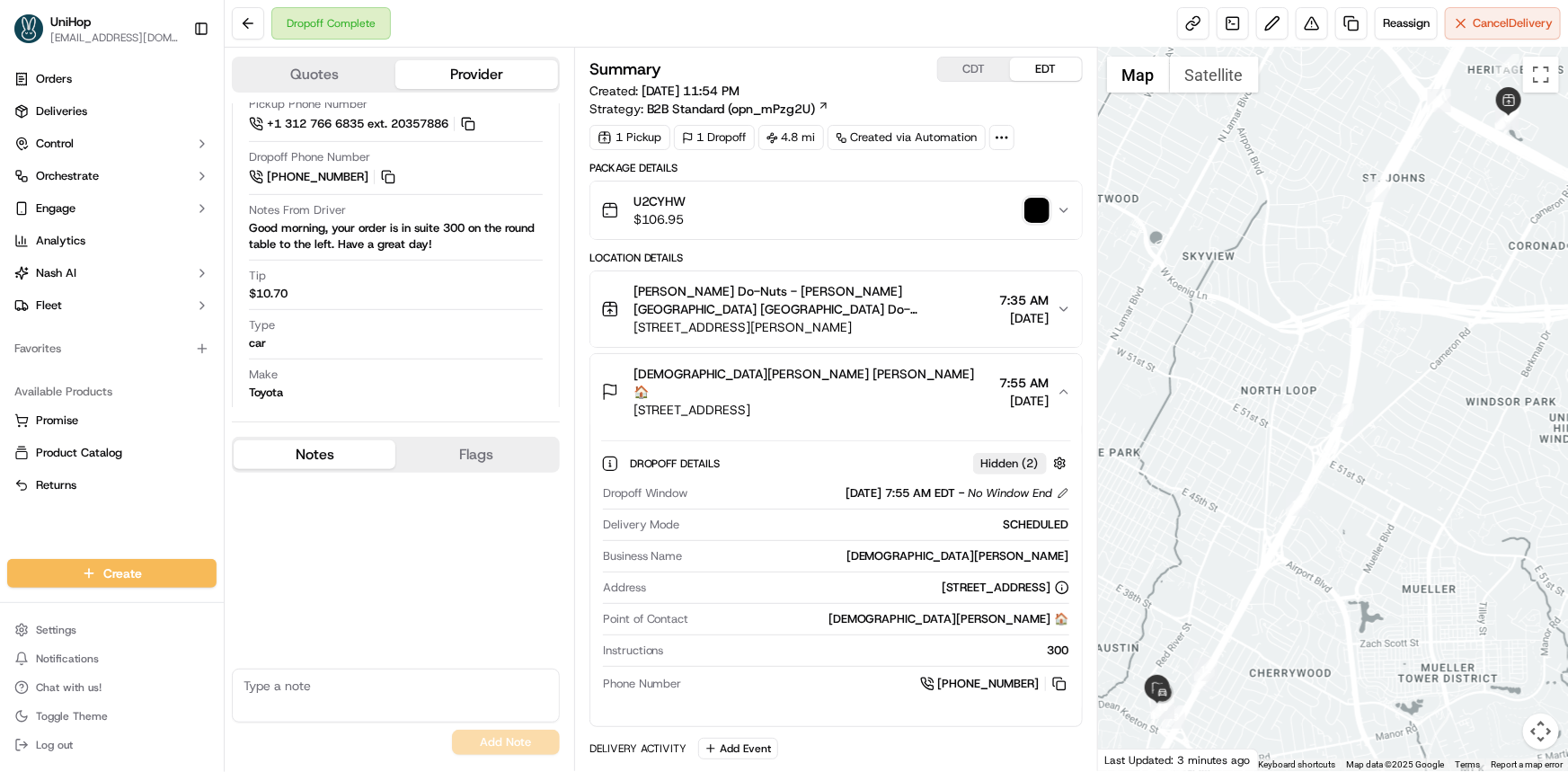
click at [923, 370] on div "Christian Orduna Christian Orduna 🏠 900 E 30th St, Austin, TX 78705, USA 7:55 A…" at bounding box center [829, 392] width 455 height 54
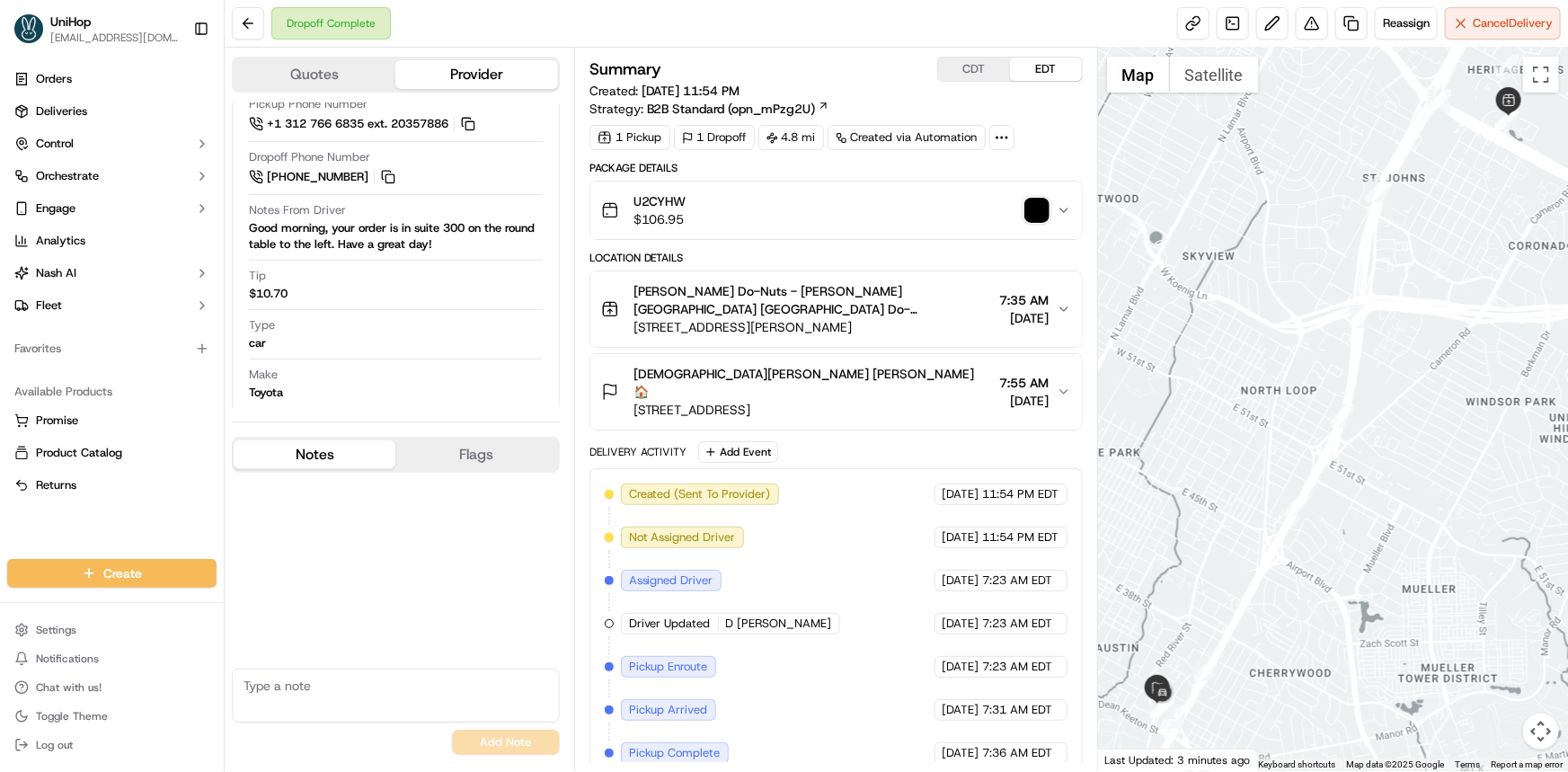
click at [51, 521] on div "Orders Deliveries Control Orchestrate Engage Analytics Nash AI Fleet Favorites …" at bounding box center [111, 301] width 224 height 487
click at [1234, 26] on link at bounding box center [1232, 23] width 33 height 33
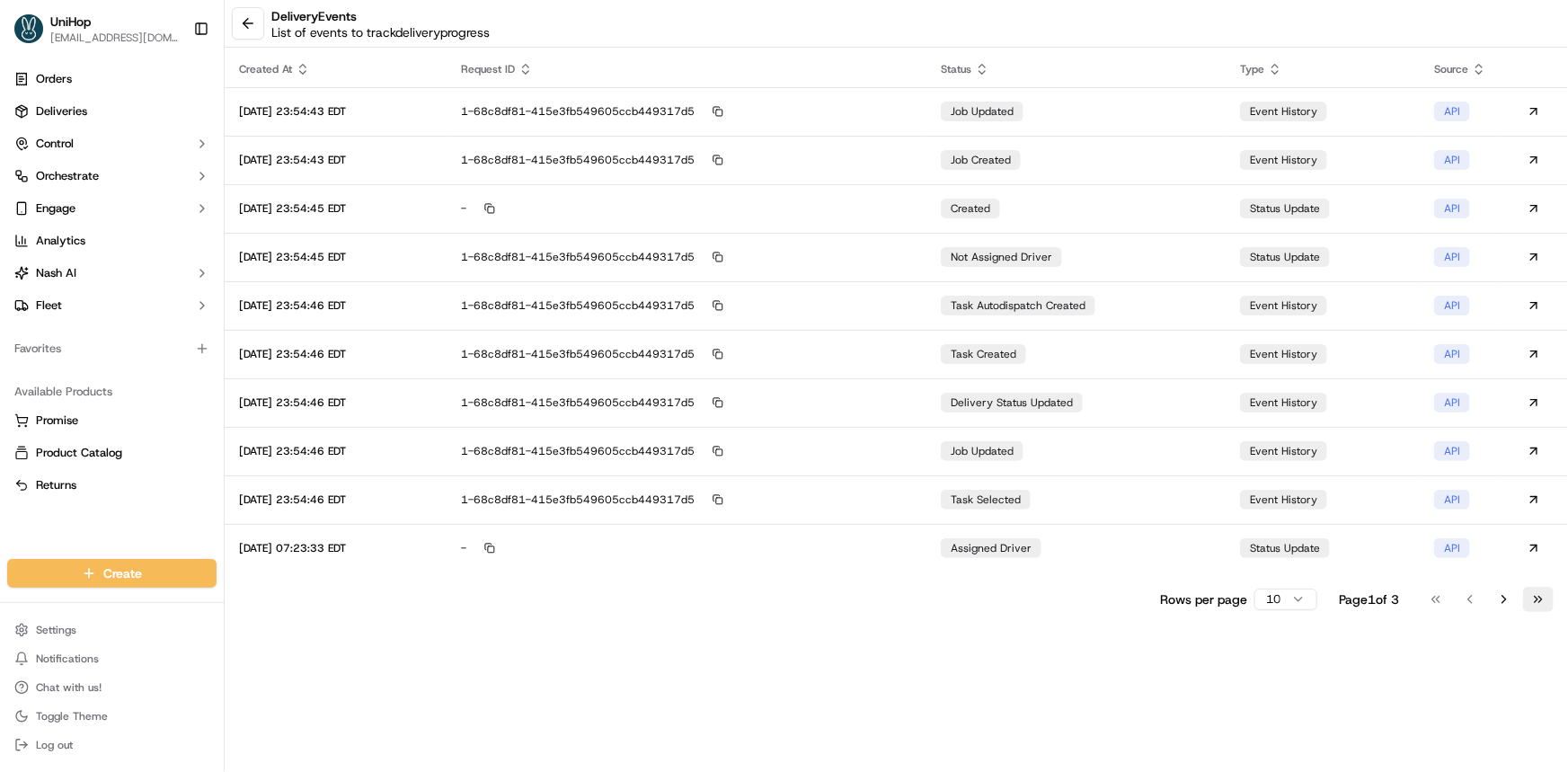
click at [1532, 597] on button "Go to last page" at bounding box center [1537, 599] width 31 height 25
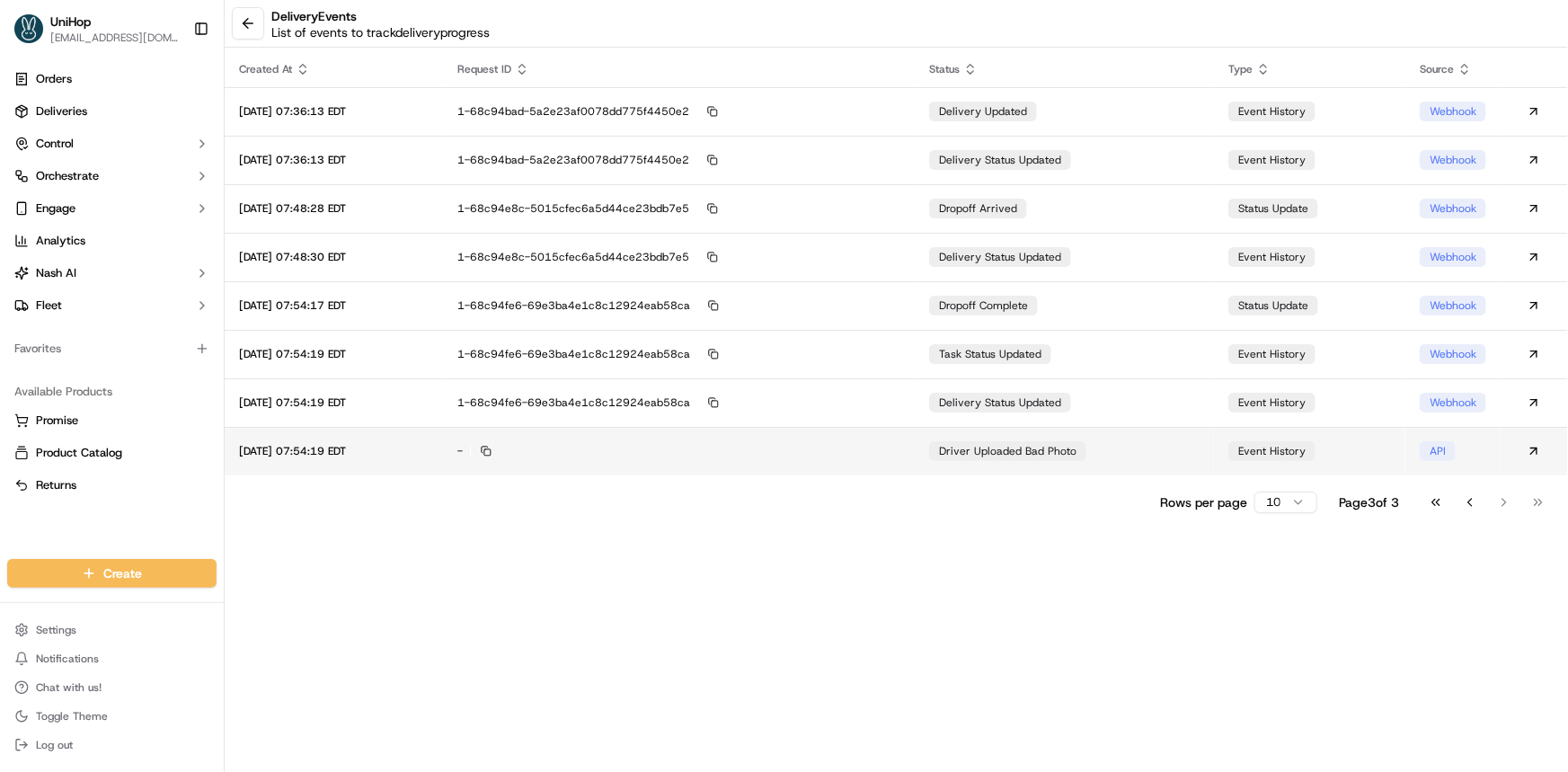
click at [710, 457] on div "-" at bounding box center [678, 451] width 443 height 16
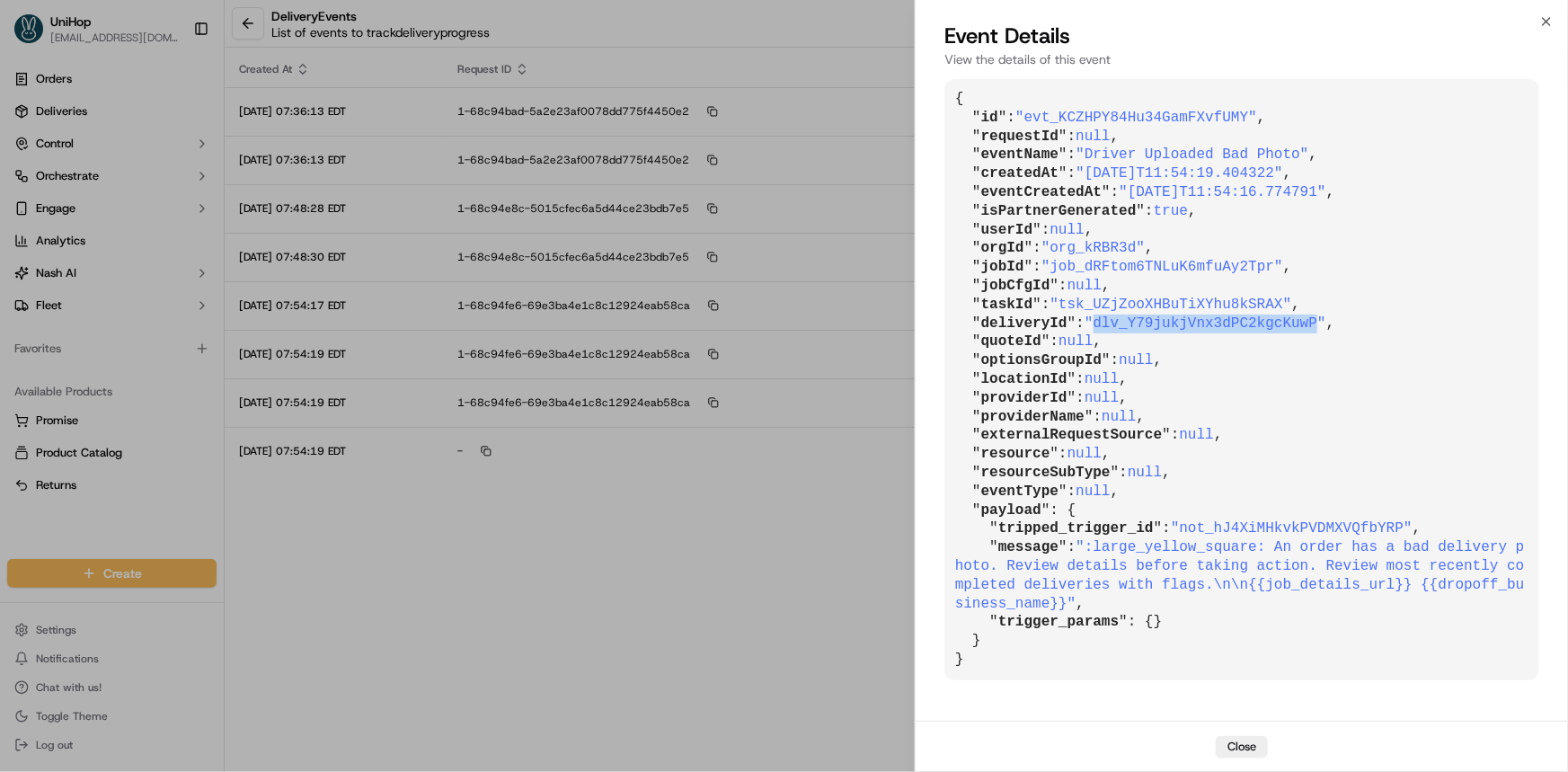
drag, startPoint x: 1091, startPoint y: 318, endPoint x: 1292, endPoint y: 324, distance: 201.1
click at [1292, 324] on span ""dlv_Y79jukjVnx3dPC2kgcKuwP"" at bounding box center [1205, 322] width 242 height 16
copy span "dlv_Y79jukjVnx3dPC2kgcKuwP"
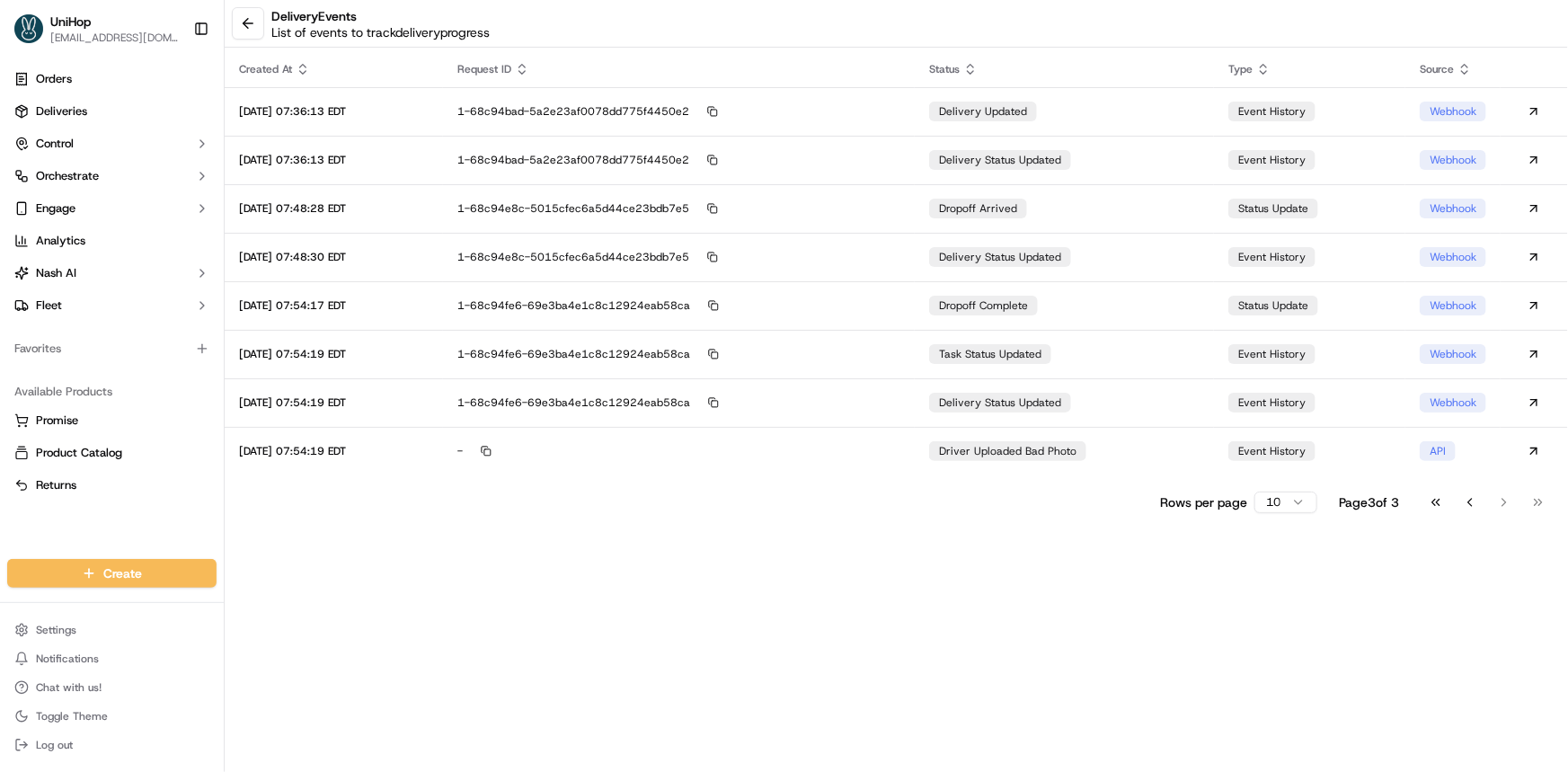
click at [242, 24] on button at bounding box center [248, 23] width 33 height 33
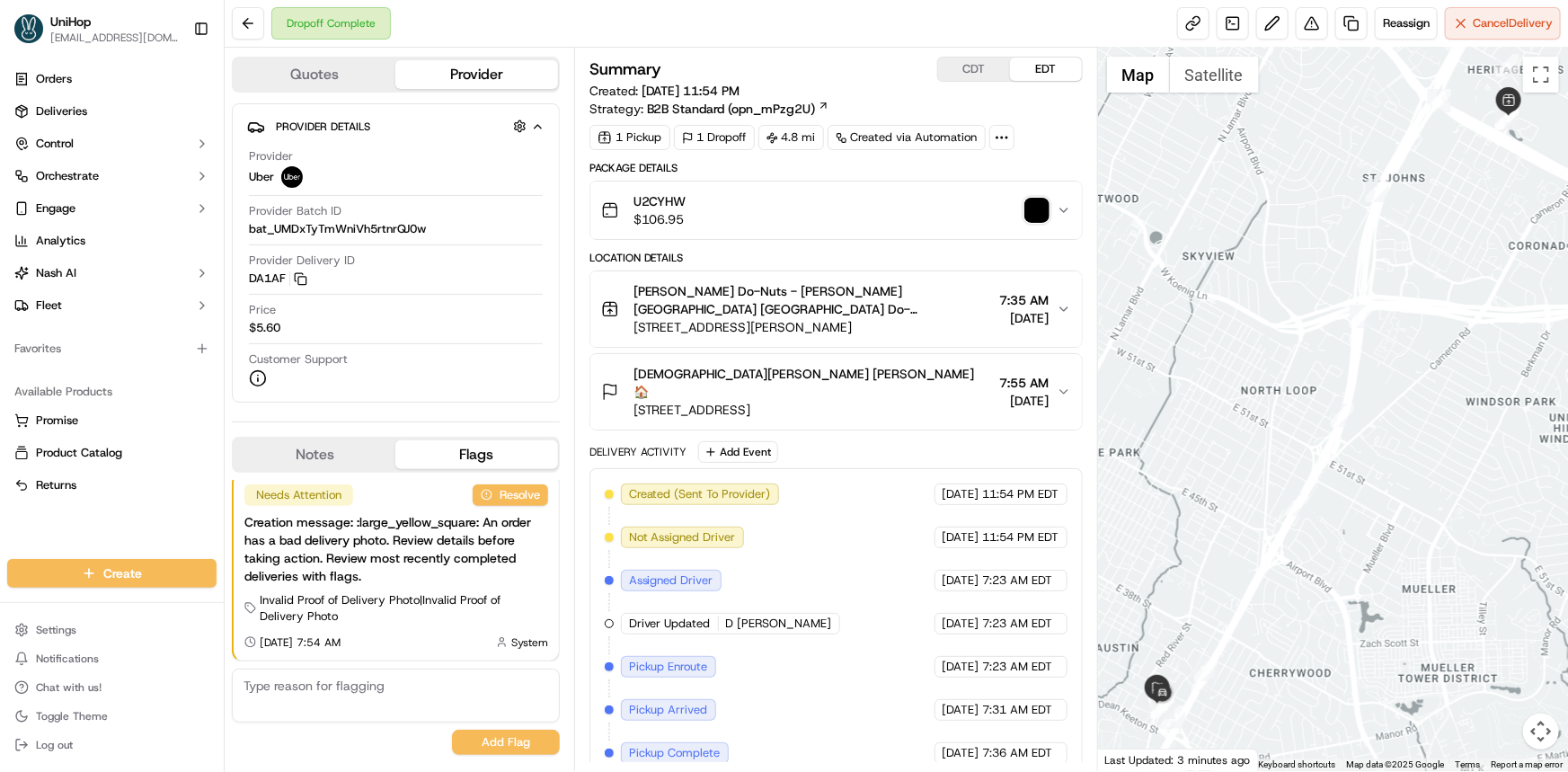
drag, startPoint x: 359, startPoint y: 449, endPoint x: 362, endPoint y: 438, distance: 11.4
click at [359, 449] on button "Notes" at bounding box center [314, 454] width 162 height 29
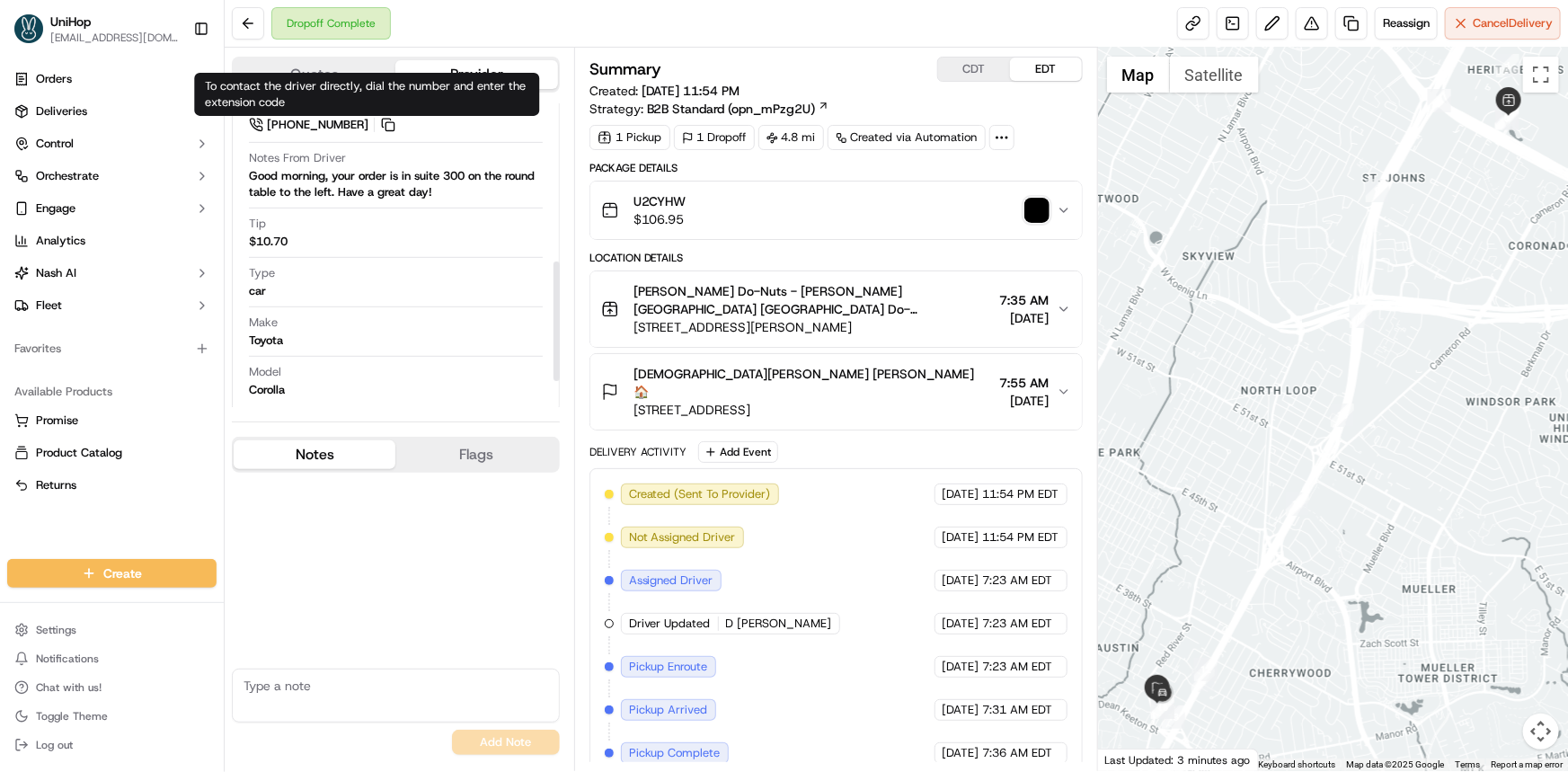
scroll to position [467, 0]
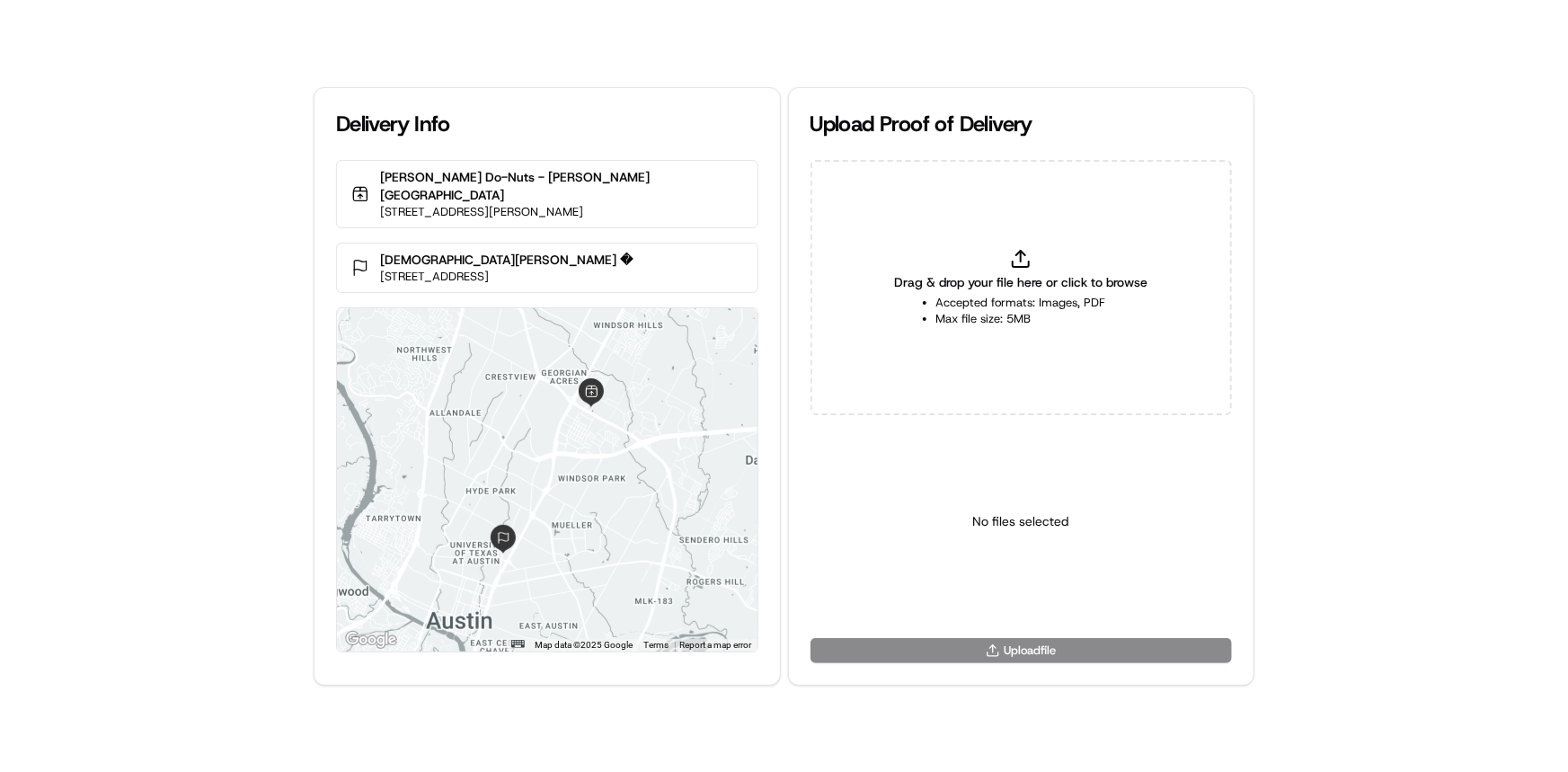
click at [268, 529] on div "Delivery Info [PERSON_NAME] Do-Nuts - [PERSON_NAME][GEOGRAPHIC_DATA] [STREET_AD…" at bounding box center [784, 386] width 1568 height 772
